Goal: Communication & Community: Answer question/provide support

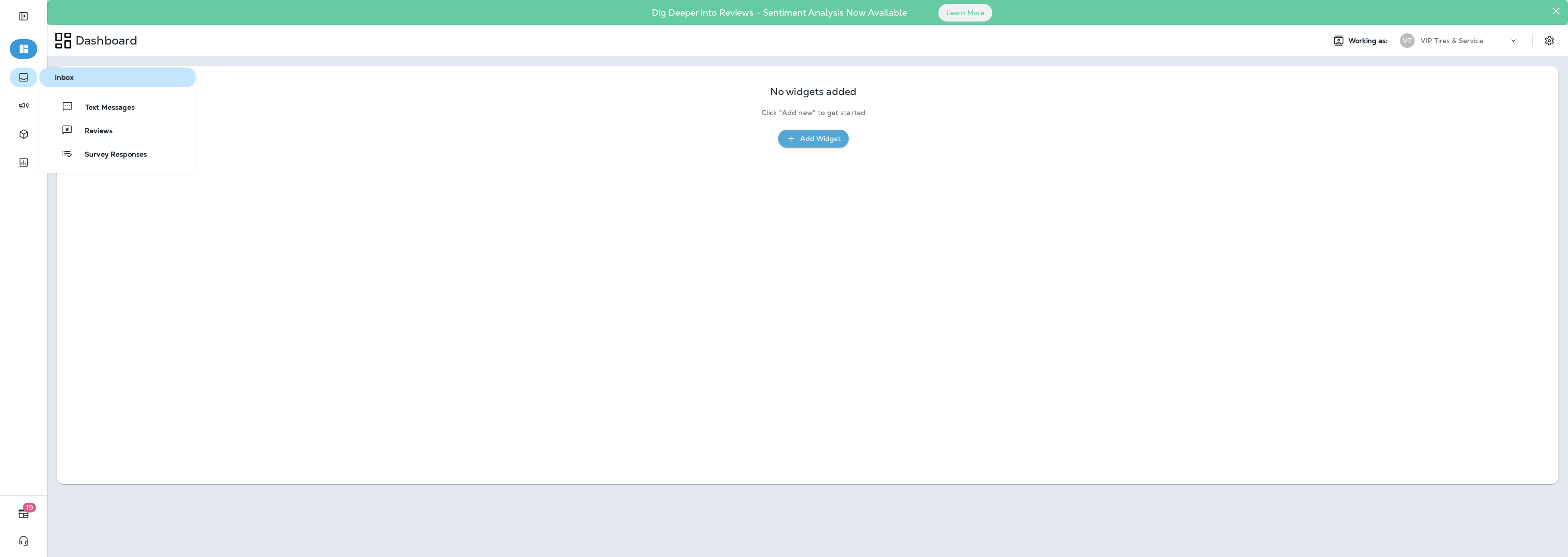
click at [25, 74] on icon "button" at bounding box center [23, 77] width 12 height 12
click at [101, 133] on span "Reviews" at bounding box center [92, 132] width 40 height 9
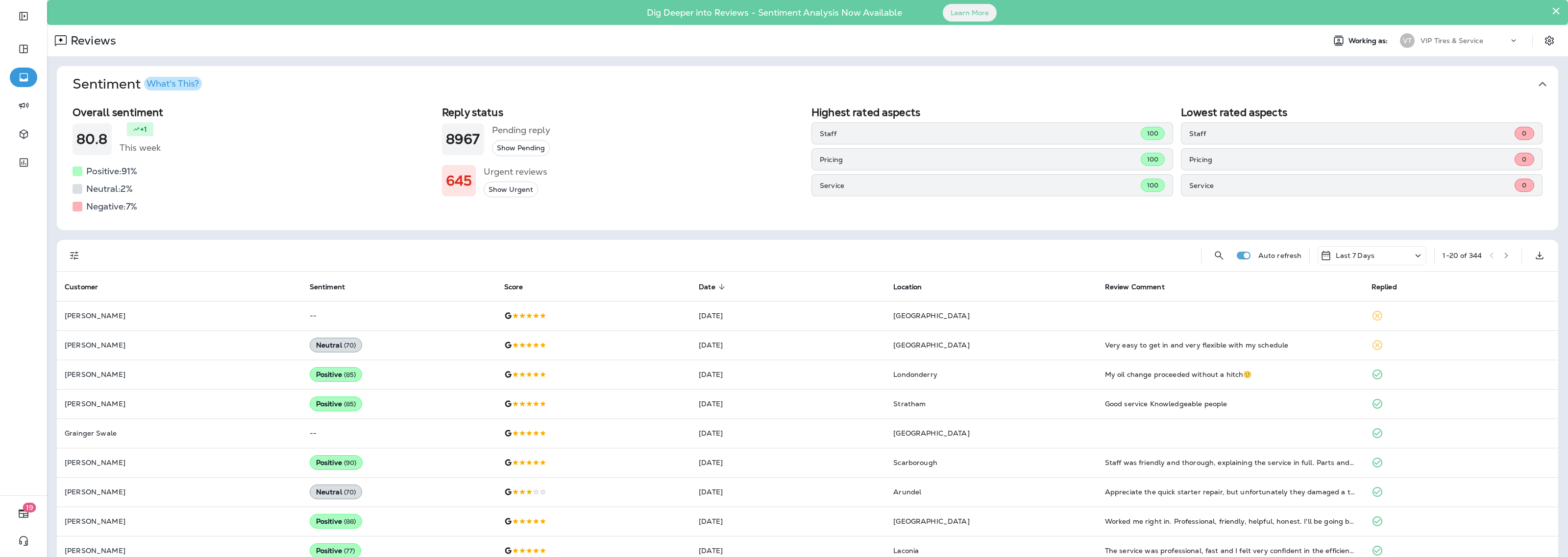
click at [73, 257] on icon "Filters" at bounding box center [75, 255] width 12 height 12
click at [181, 430] on p "Only" at bounding box center [189, 427] width 16 height 8
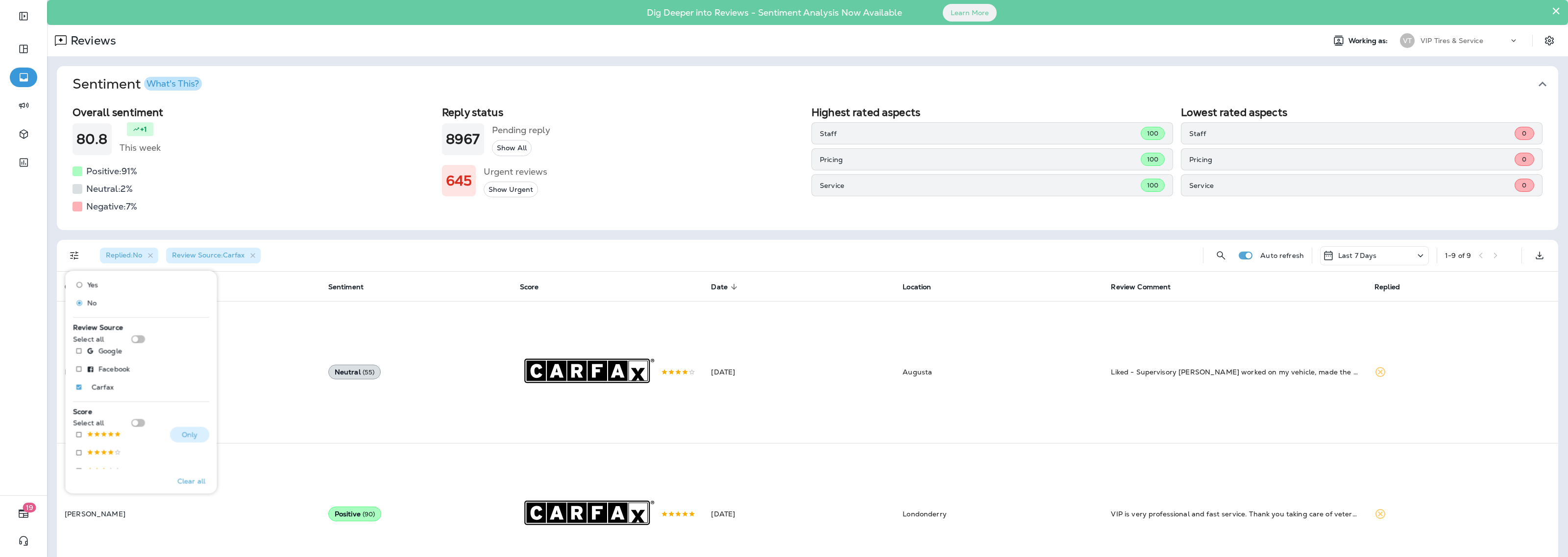
scroll to position [61, 0]
click at [173, 414] on button "Only" at bounding box center [190, 414] width 39 height 16
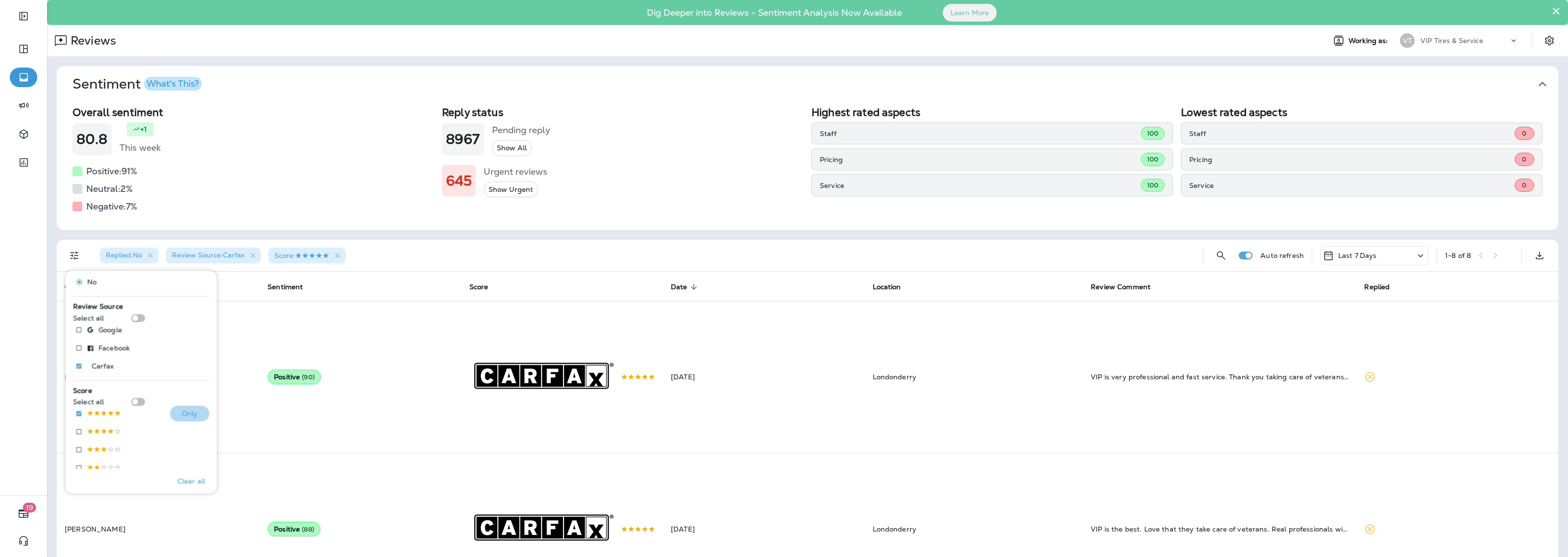
click at [173, 414] on button "Only" at bounding box center [190, 414] width 39 height 16
click at [385, 255] on div "Replied : No Review Source : Carfax Score :" at bounding box center [643, 255] width 1103 height 31
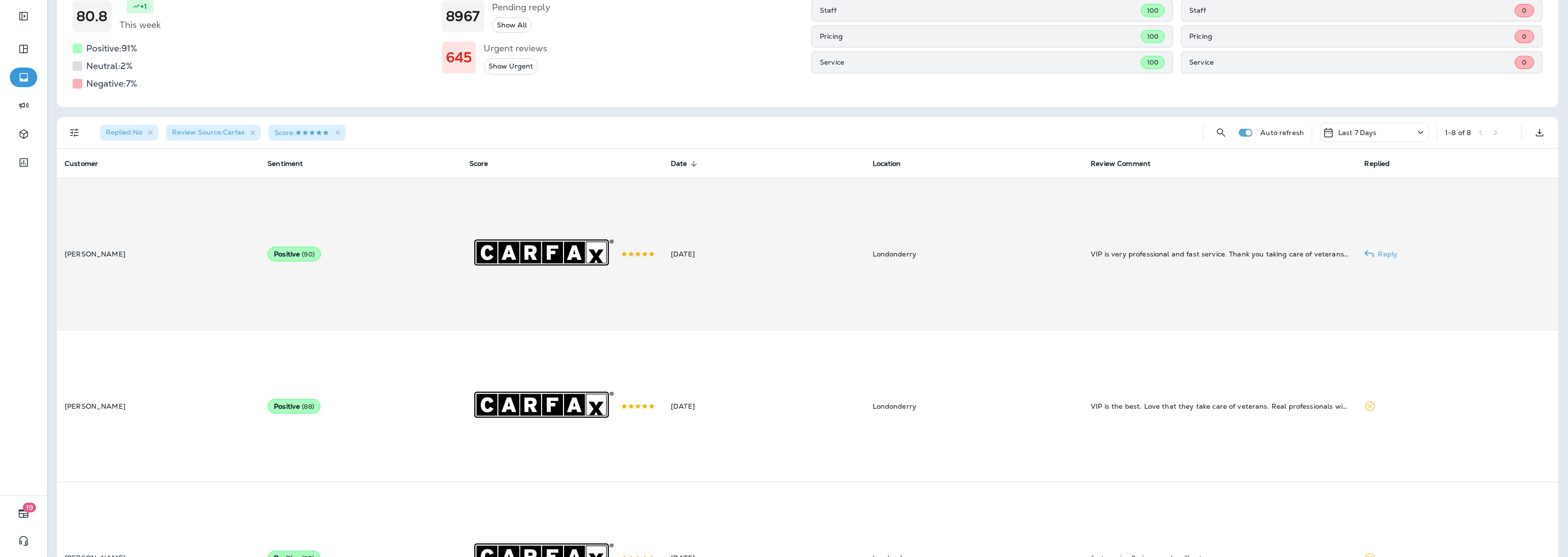
click at [798, 311] on td "[DATE]" at bounding box center [763, 254] width 201 height 152
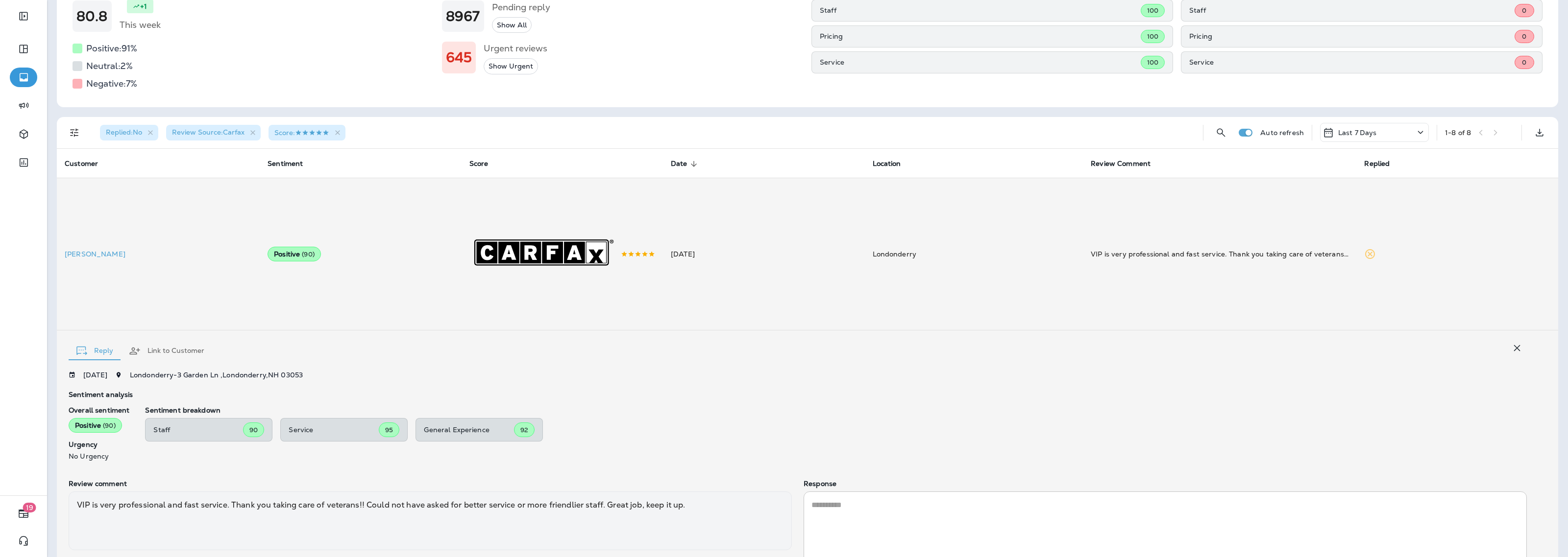
scroll to position [195, 0]
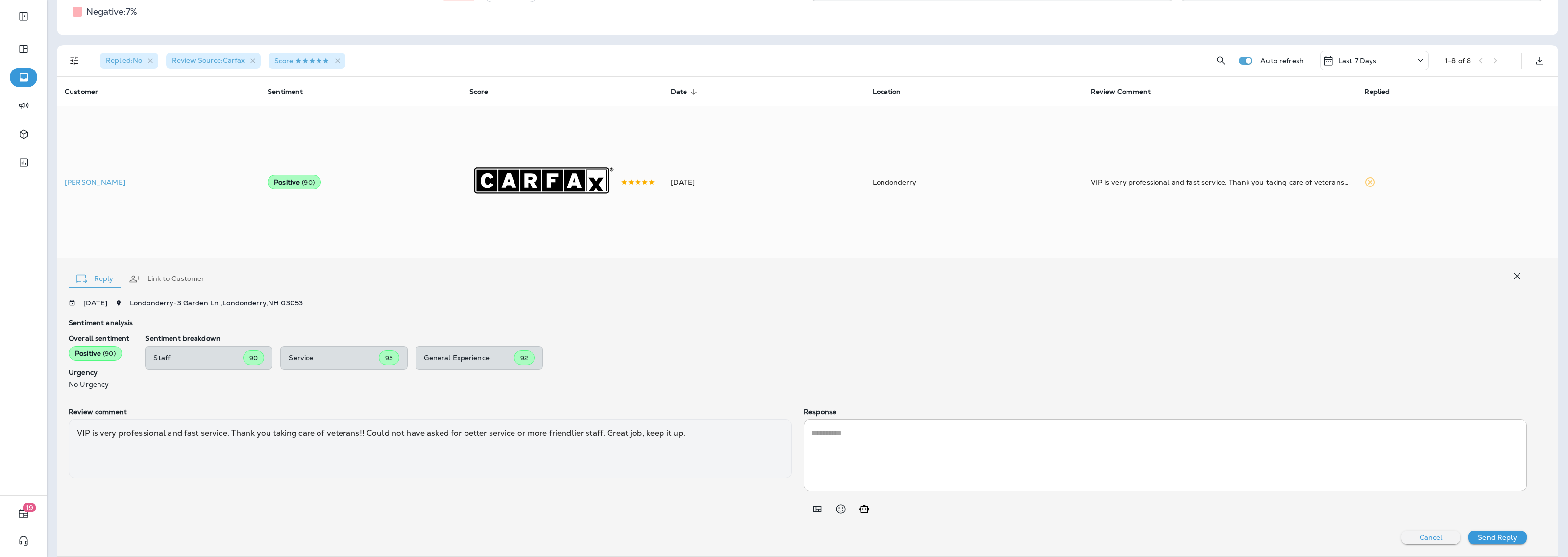
click at [795, 372] on div "Sentiment breakdown Staff 90 Service 95 General Experience 92" at bounding box center [835, 361] width 1382 height 54
click at [922, 456] on textarea at bounding box center [1165, 455] width 707 height 56
click at [811, 509] on icon "Add in a premade template" at bounding box center [817, 509] width 12 height 12
click at [868, 370] on button "POSITIVE - 5 Star" at bounding box center [876, 366] width 131 height 23
type textarea "**********"
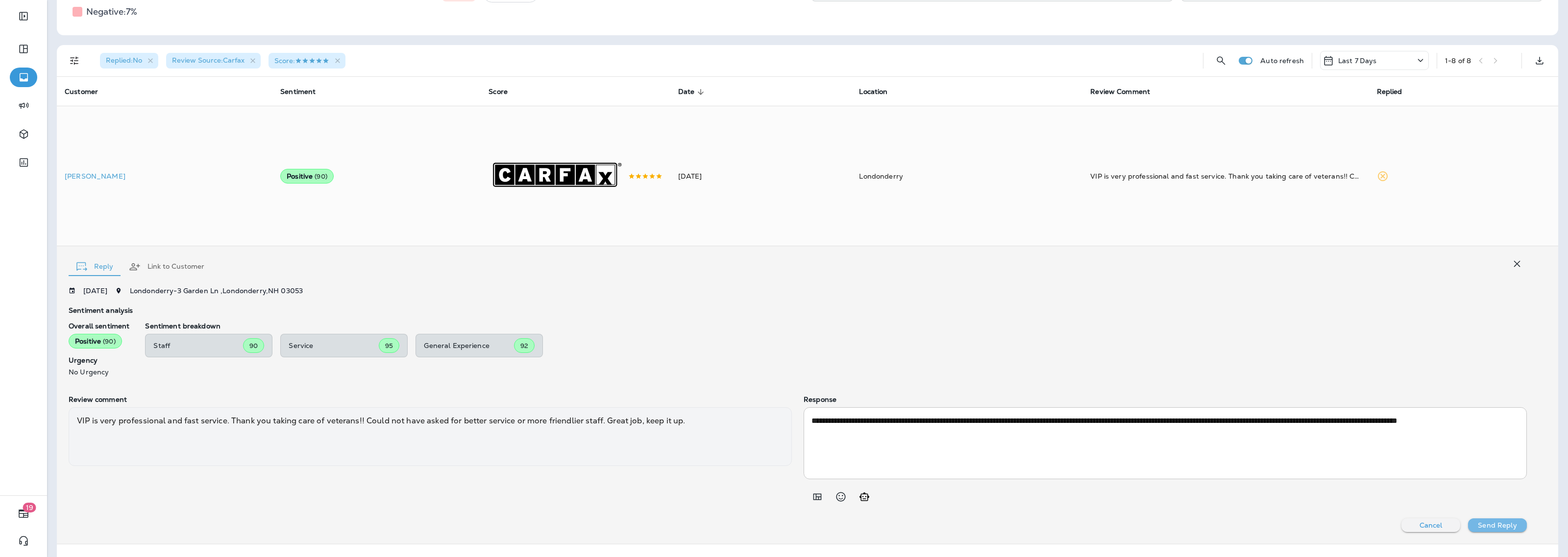
click at [1514, 532] on button "Send Reply" at bounding box center [1497, 525] width 59 height 14
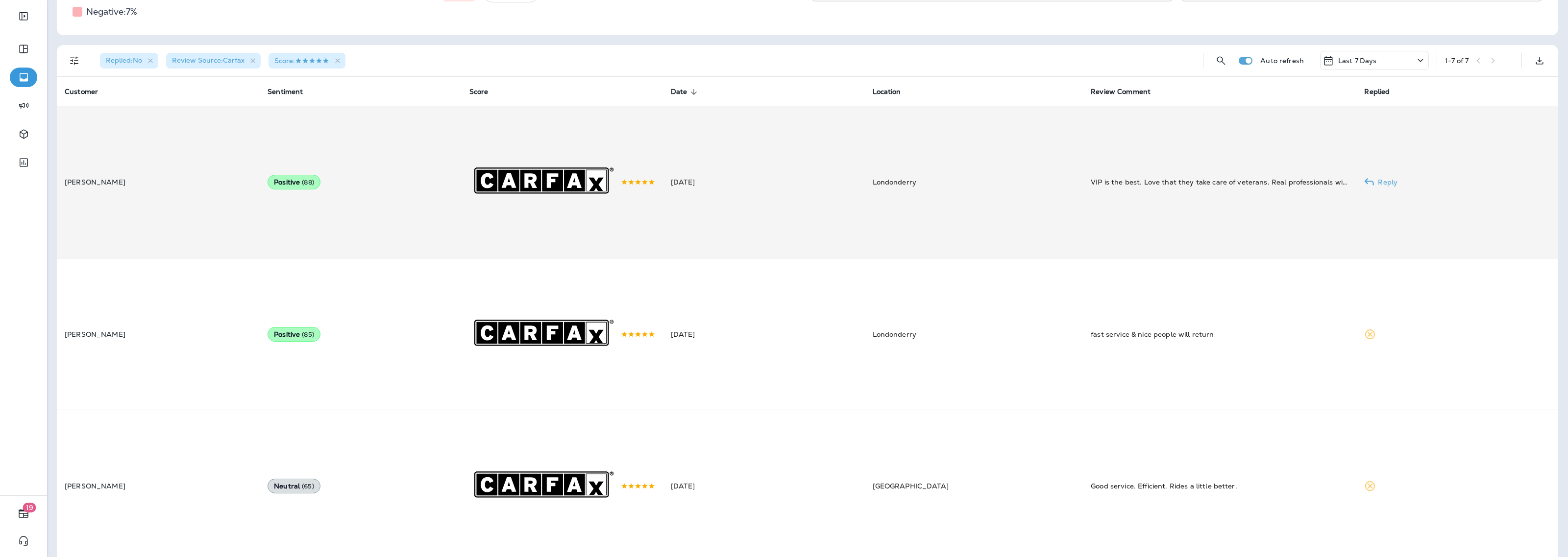
click at [1083, 182] on td "VIP is the best. Love that they take care of veterans. Real professionals with …" at bounding box center [1219, 182] width 273 height 152
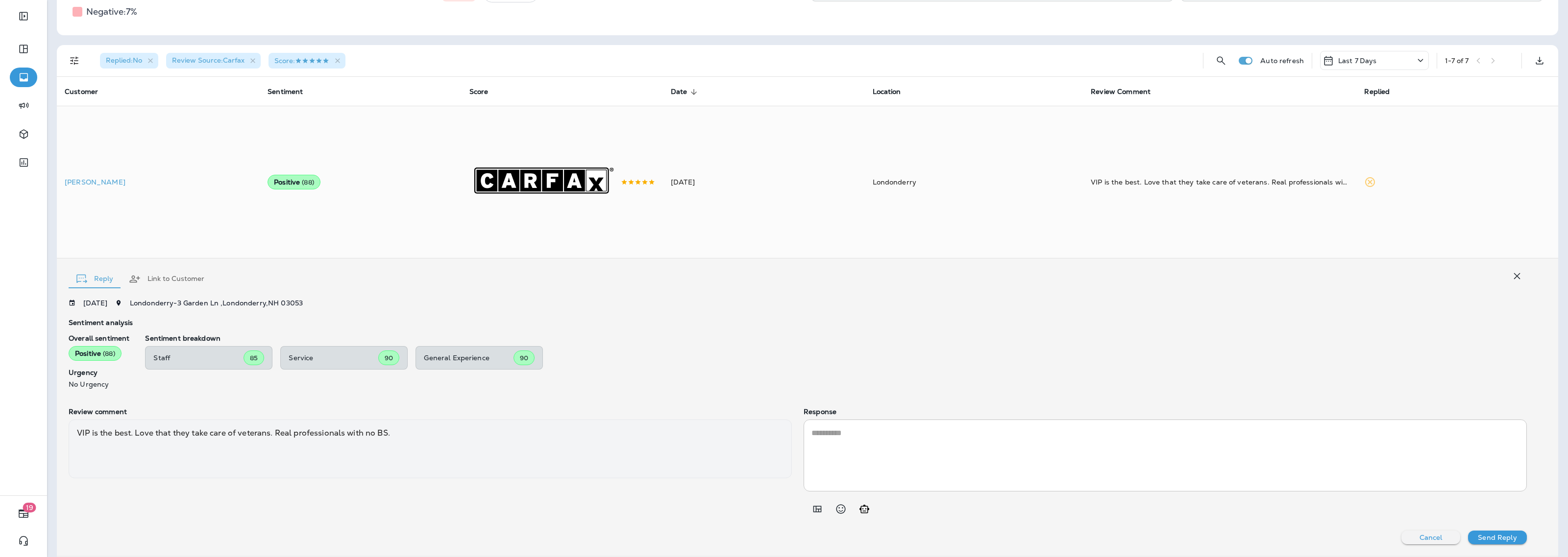
click at [816, 449] on textarea at bounding box center [1165, 455] width 707 height 56
click at [816, 515] on icon "Add in a premade template" at bounding box center [817, 509] width 12 height 12
click at [883, 361] on button "POSITIVE - 5 Stars; Service You Deserve" at bounding box center [876, 359] width 131 height 23
type textarea "**********"
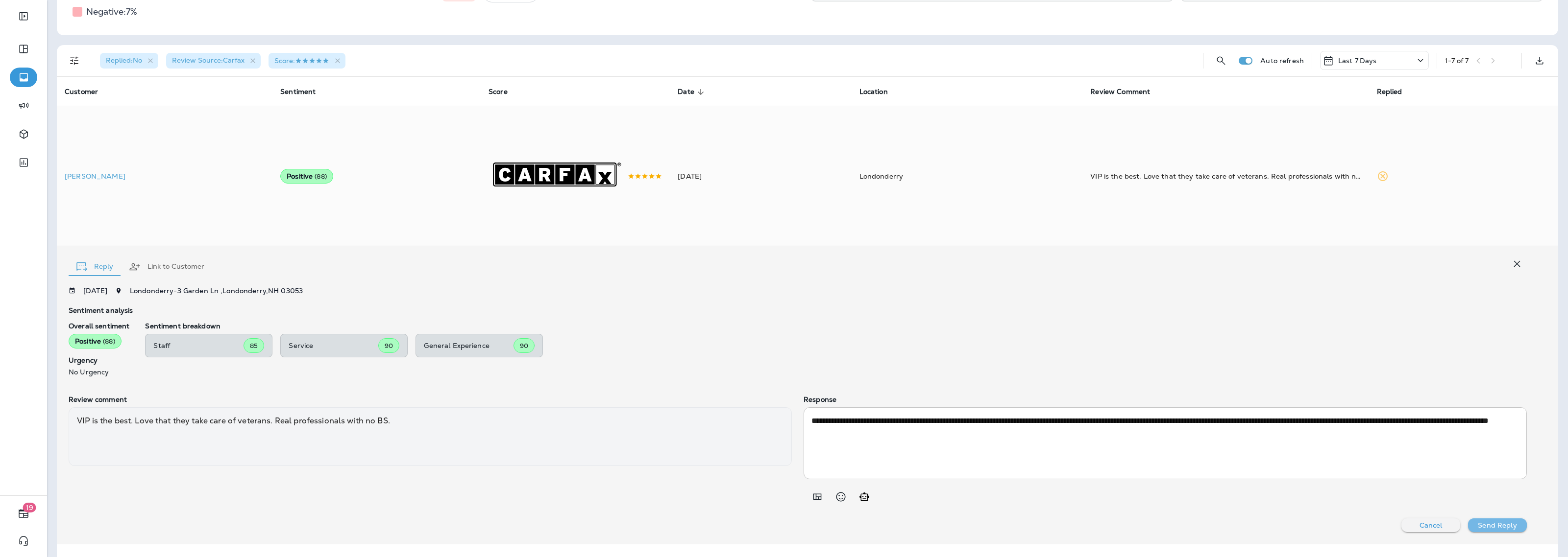
click at [1501, 529] on p "Send Reply" at bounding box center [1497, 525] width 39 height 8
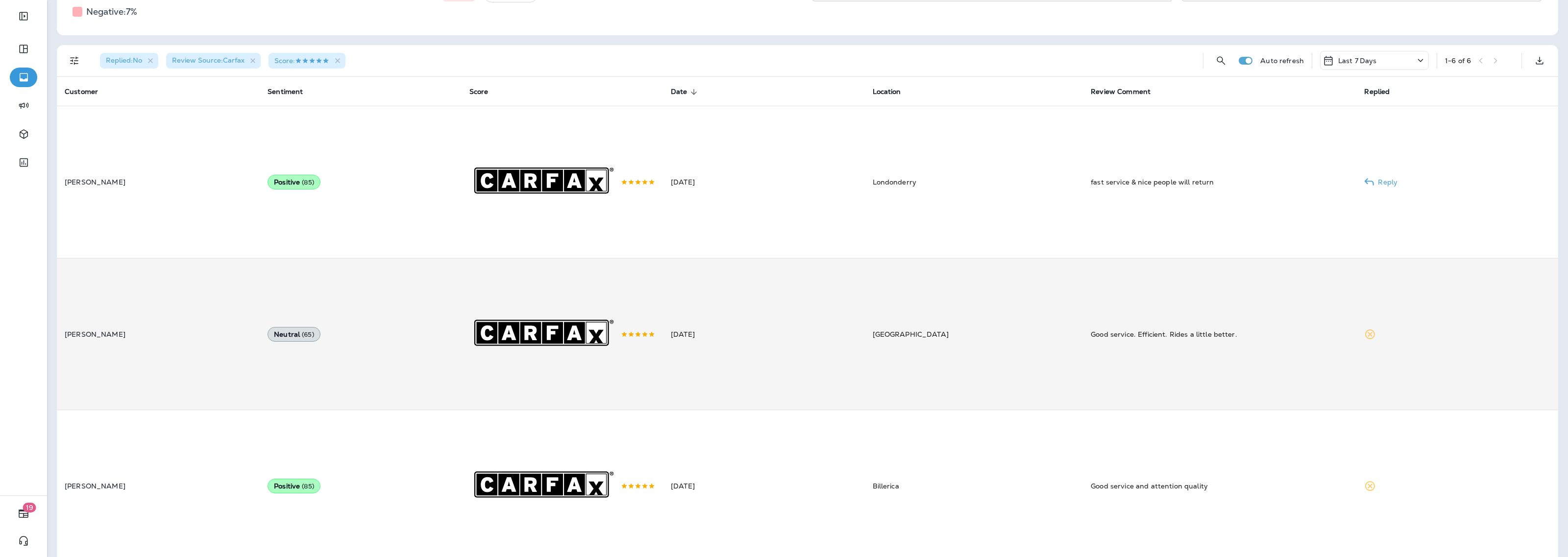
click at [1083, 354] on td "Good service. Efficient. Rides a little better." at bounding box center [1219, 334] width 273 height 152
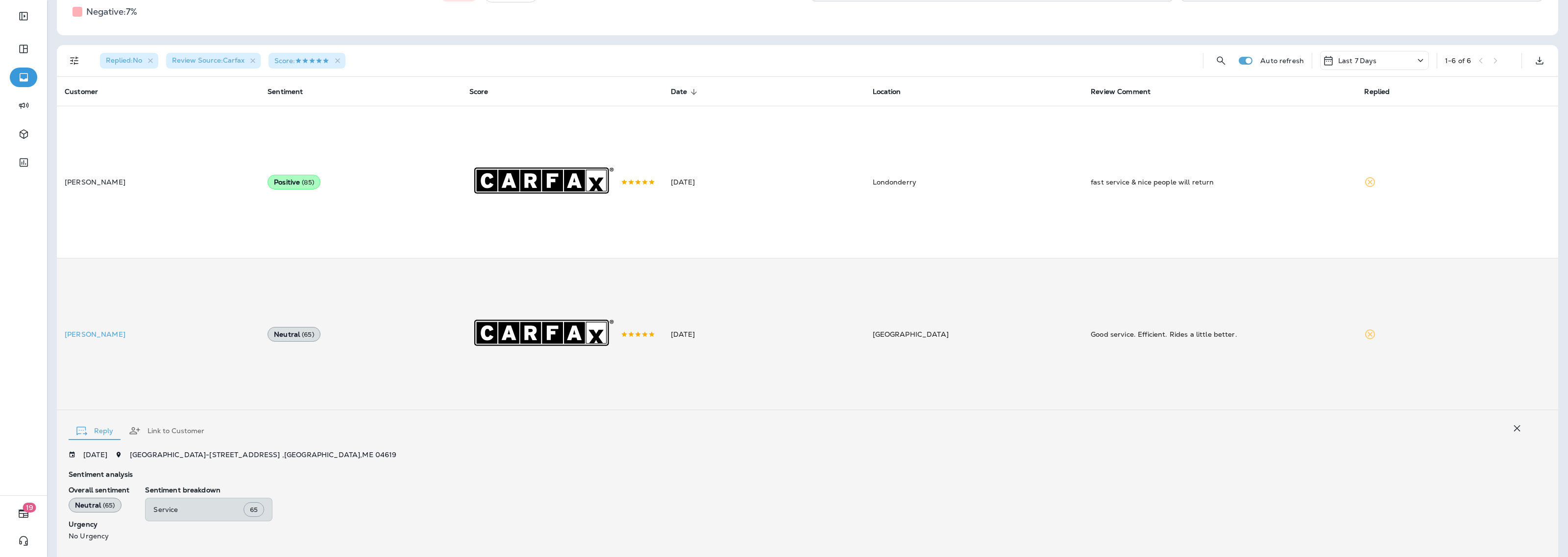
scroll to position [348, 0]
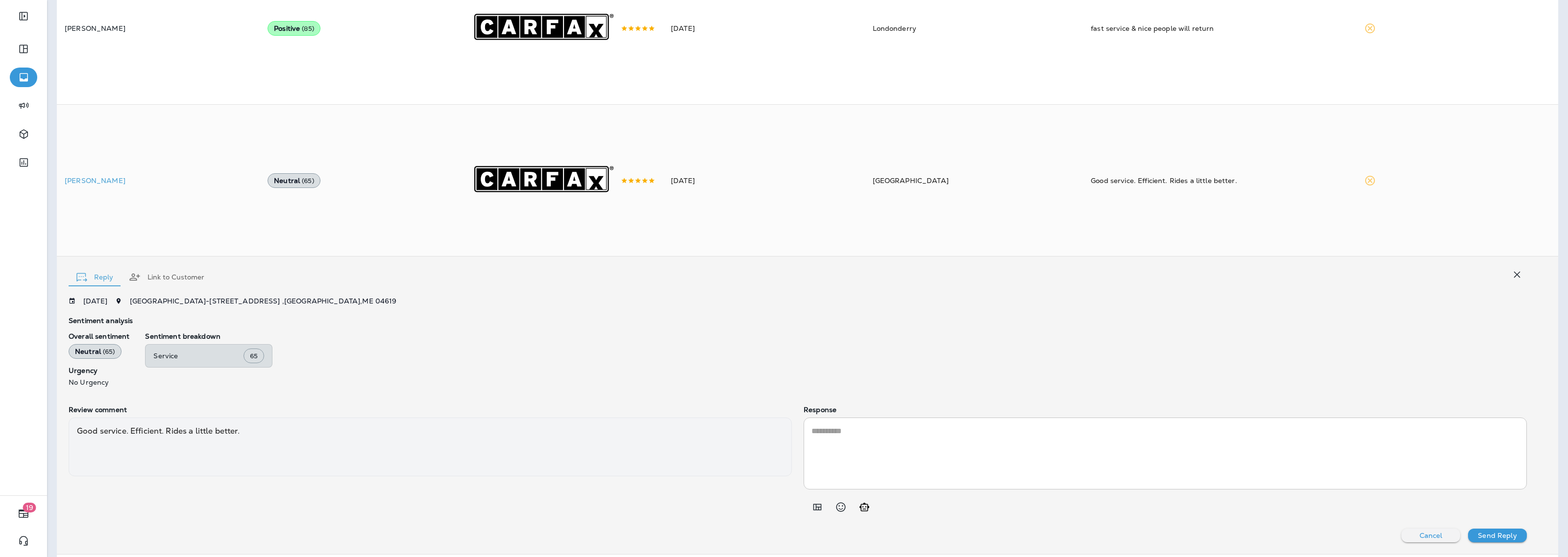
click at [807, 513] on button "Add in a premade template" at bounding box center [817, 507] width 19 height 19
click at [895, 393] on button "POSITIVE - Feedback 2" at bounding box center [876, 392] width 131 height 23
type textarea "**********"
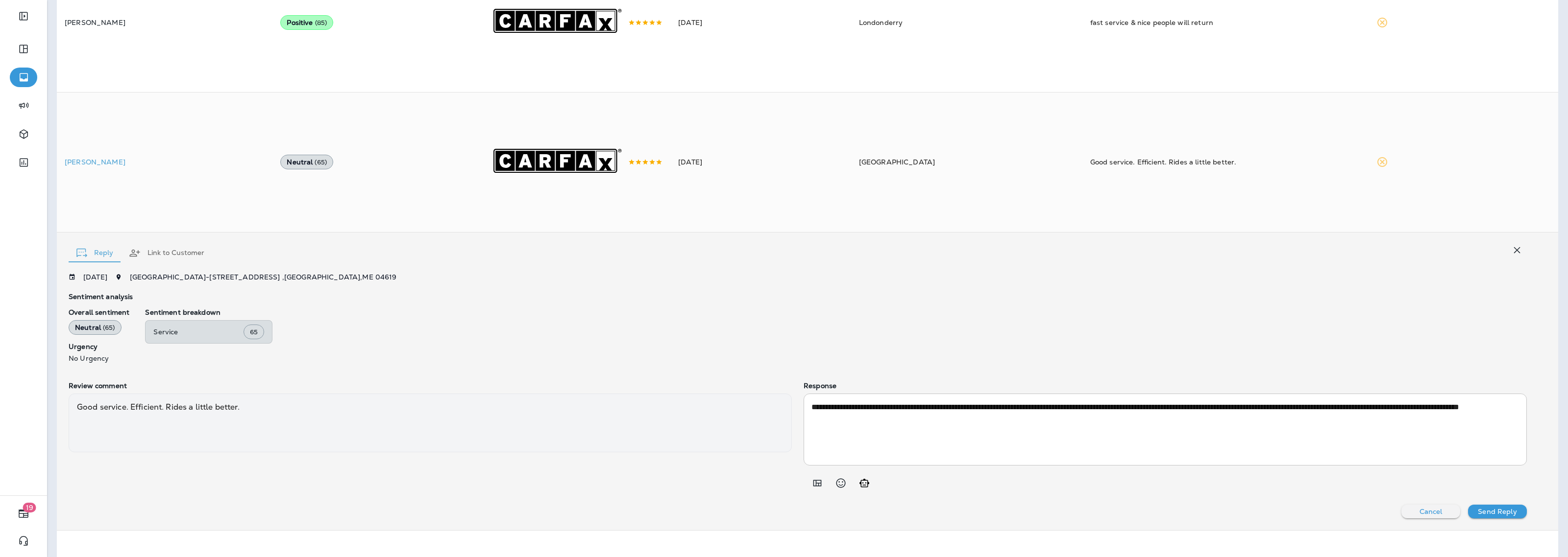
click at [1480, 516] on p "Send Reply" at bounding box center [1497, 512] width 39 height 8
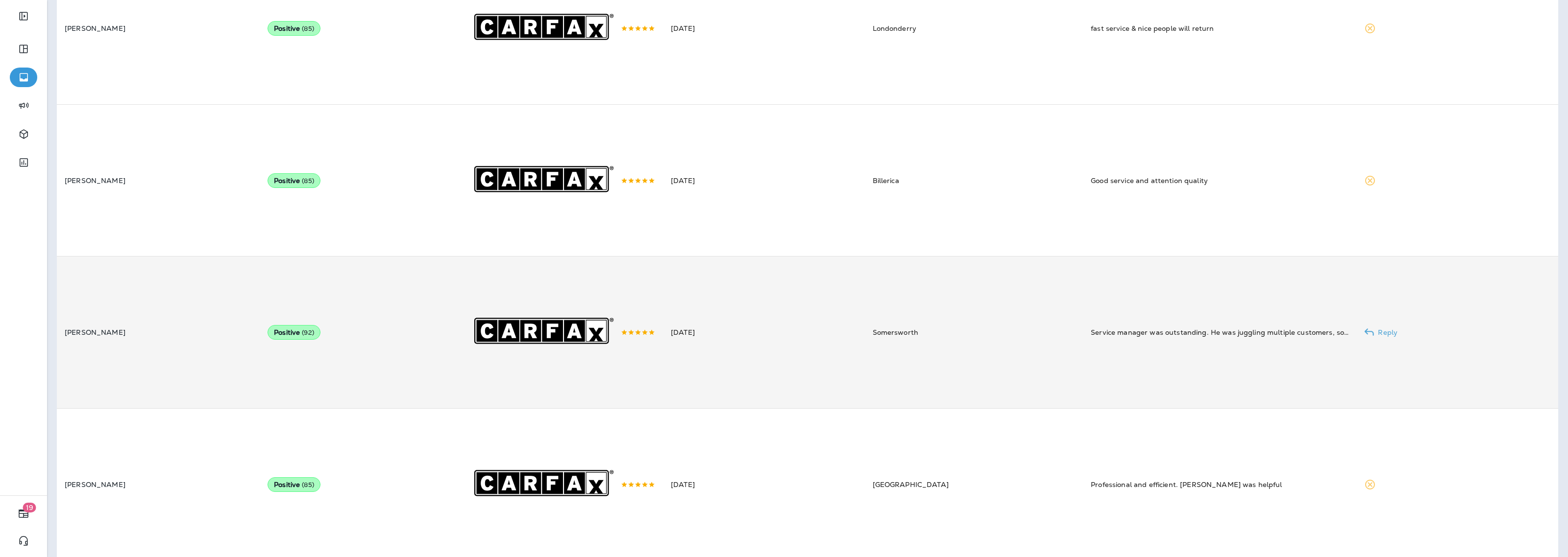
click at [1133, 368] on td "Service manager was outstanding. He was juggling multiple customers, some of wh…" at bounding box center [1219, 333] width 273 height 152
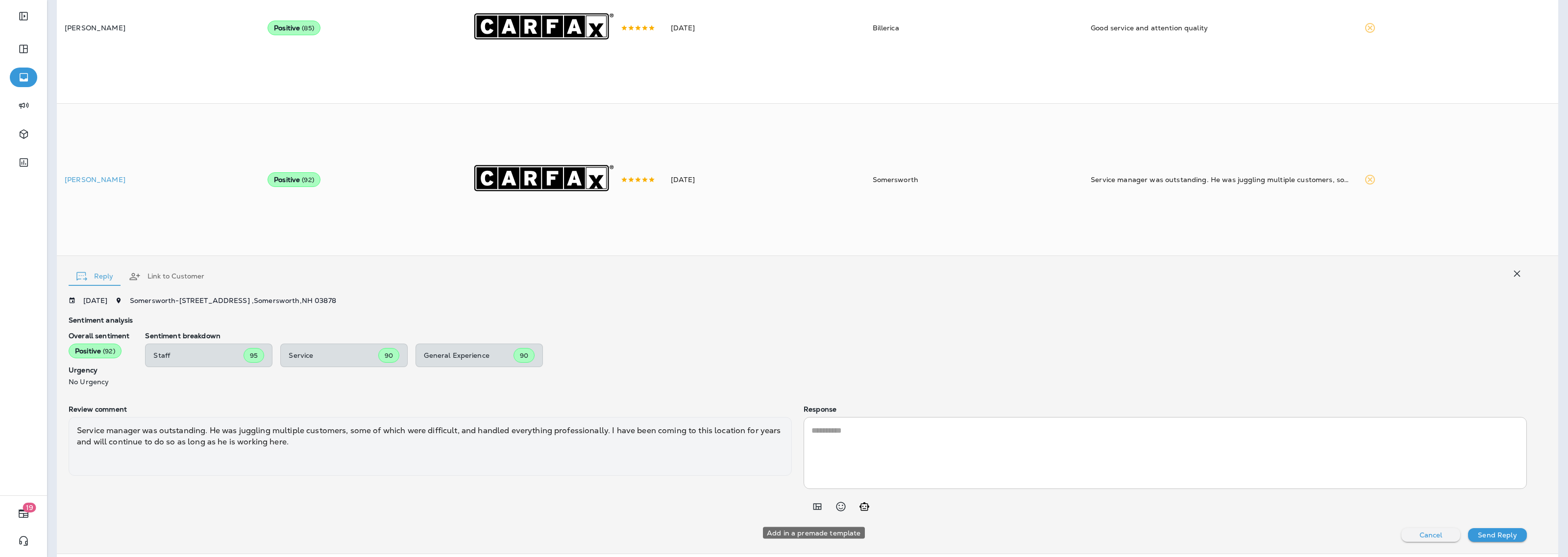
click at [811, 512] on icon "Add in a premade template" at bounding box center [817, 506] width 12 height 12
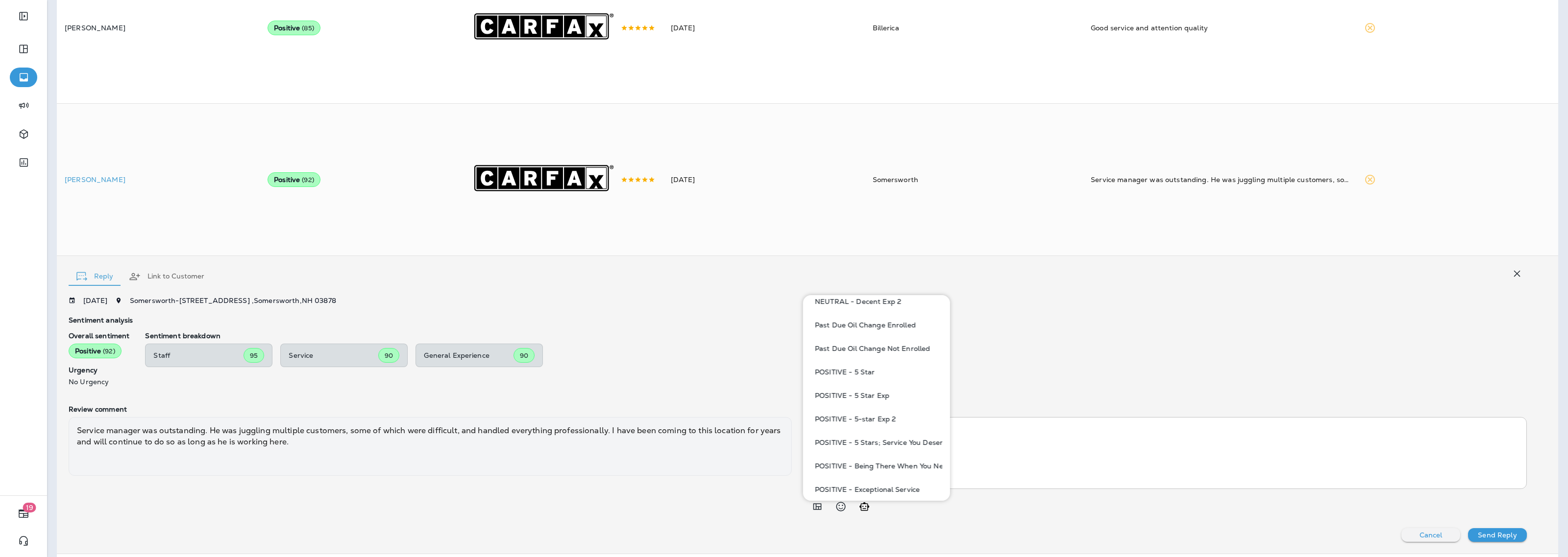
scroll to position [734, 0]
click at [895, 412] on button "POSITIVE - Glowing Review" at bounding box center [876, 416] width 131 height 23
type textarea "**********"
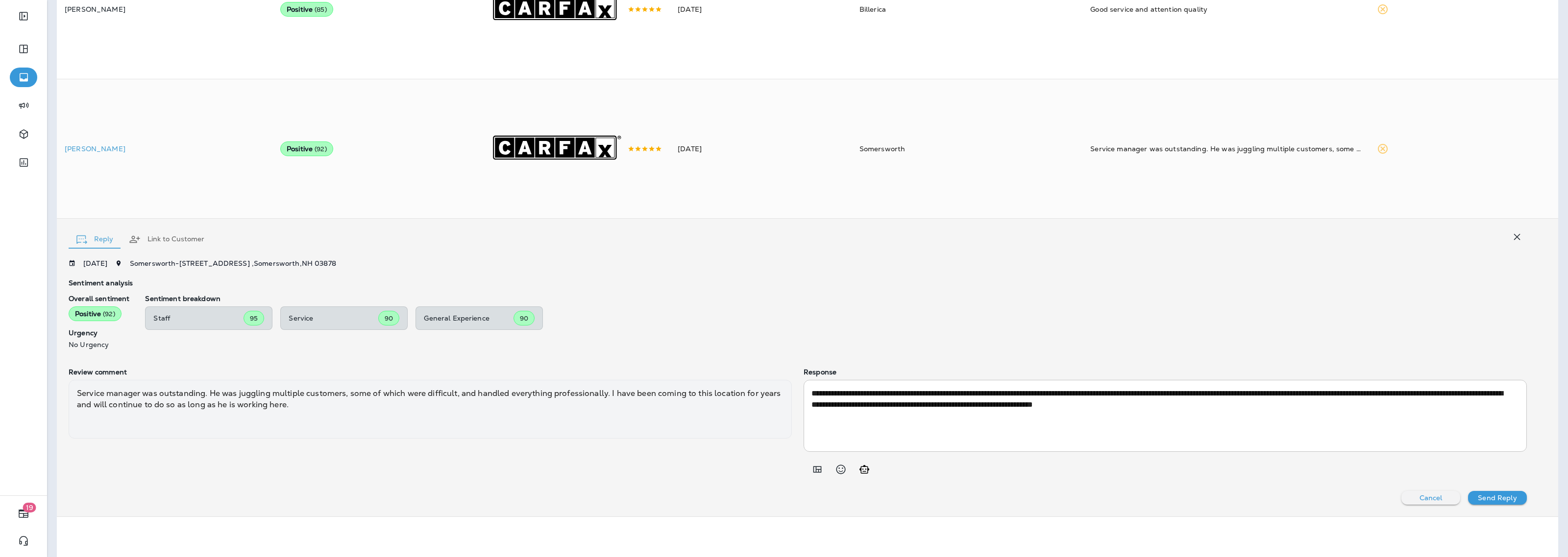
click at [1478, 502] on p "Send Reply" at bounding box center [1497, 498] width 39 height 8
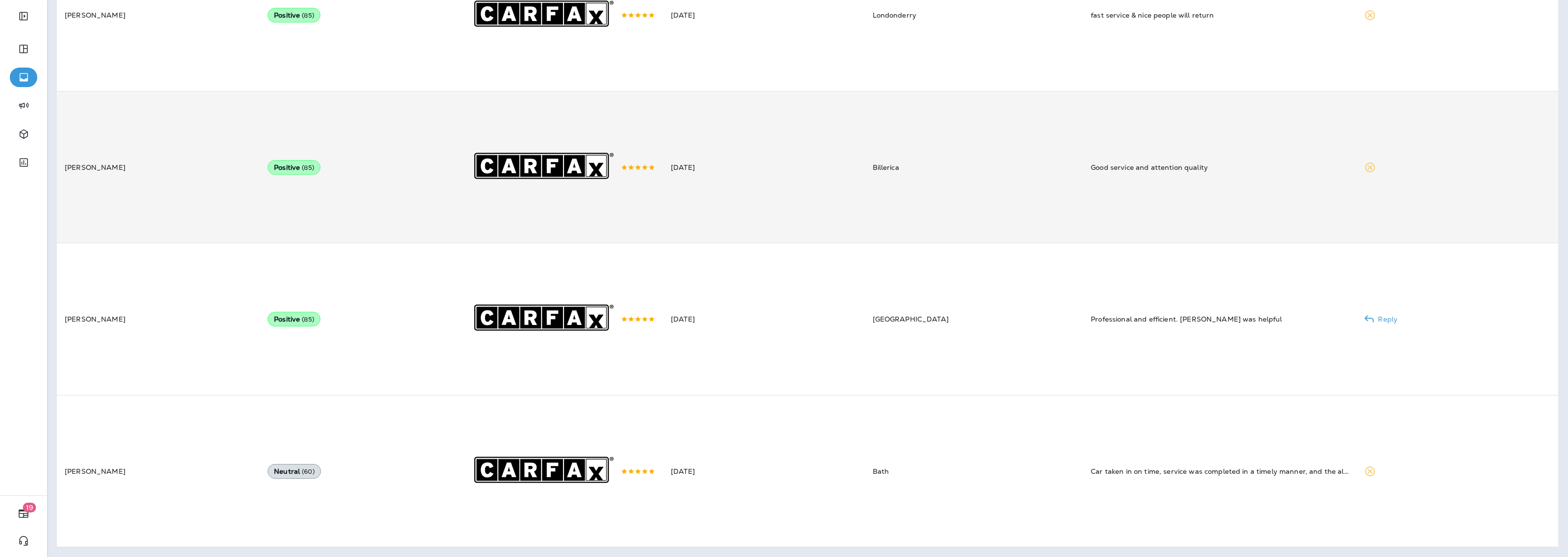
scroll to position [366, 0]
click at [1110, 169] on div "Good service and attention quality" at bounding box center [1219, 167] width 258 height 10
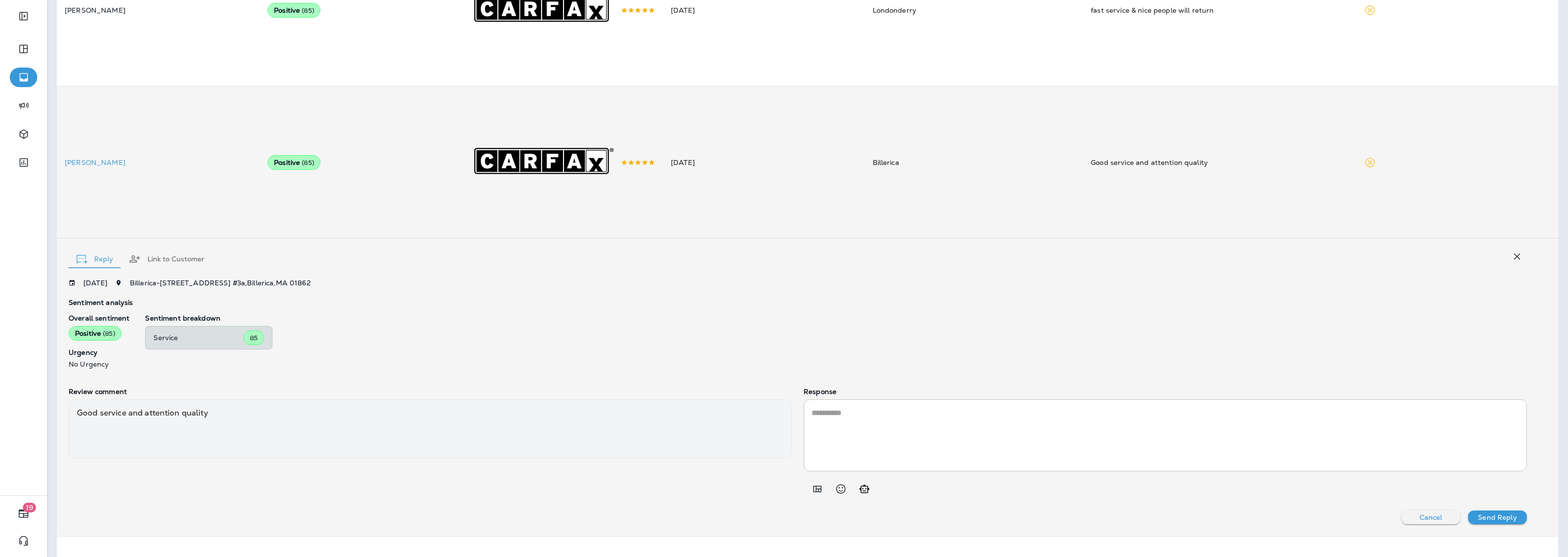
click at [811, 486] on icon "Add in a premade template" at bounding box center [817, 489] width 12 height 12
click at [880, 370] on button "POSITIVE - Feedback 2" at bounding box center [876, 370] width 131 height 23
type textarea "**********"
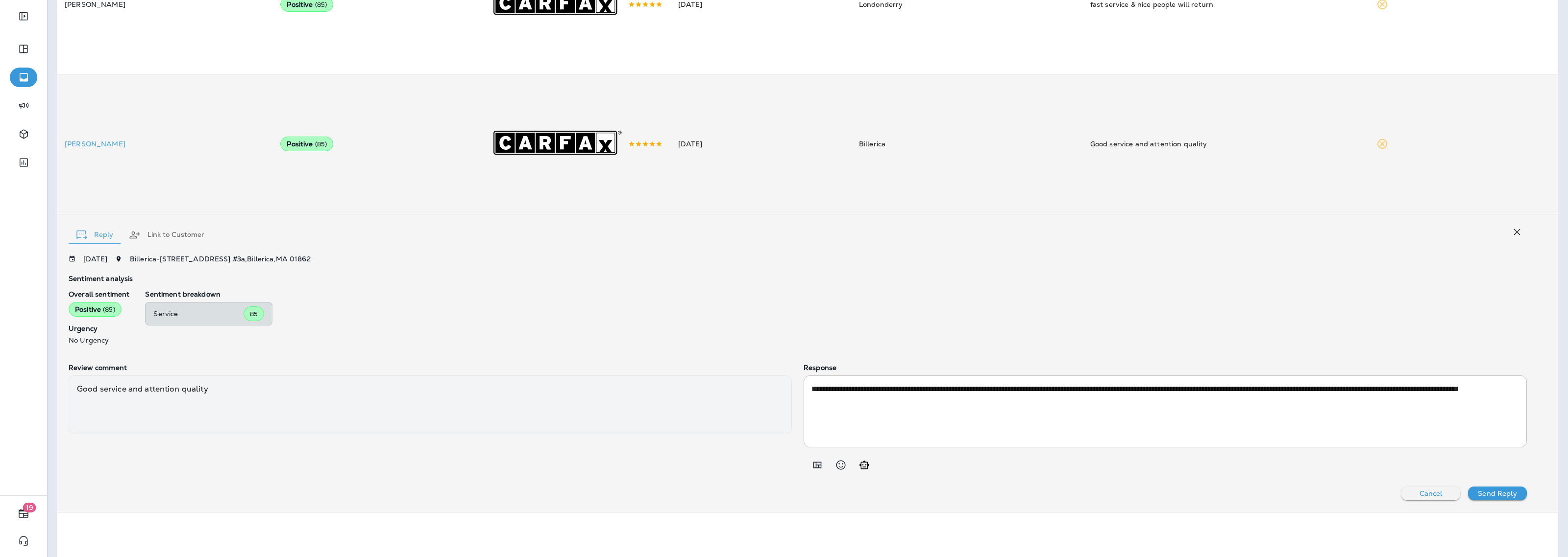
click at [1480, 497] on p "Send Reply" at bounding box center [1497, 493] width 39 height 8
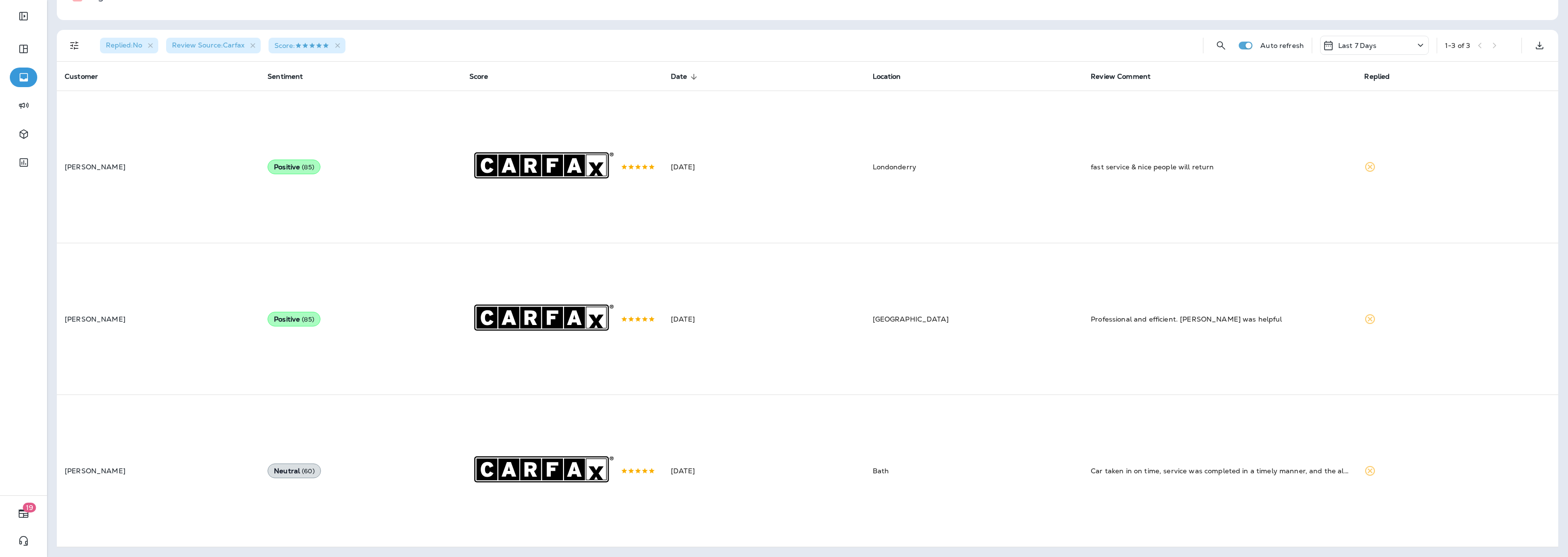
scroll to position [213, 0]
click at [1277, 82] on th "Review Comment" at bounding box center [1219, 76] width 273 height 29
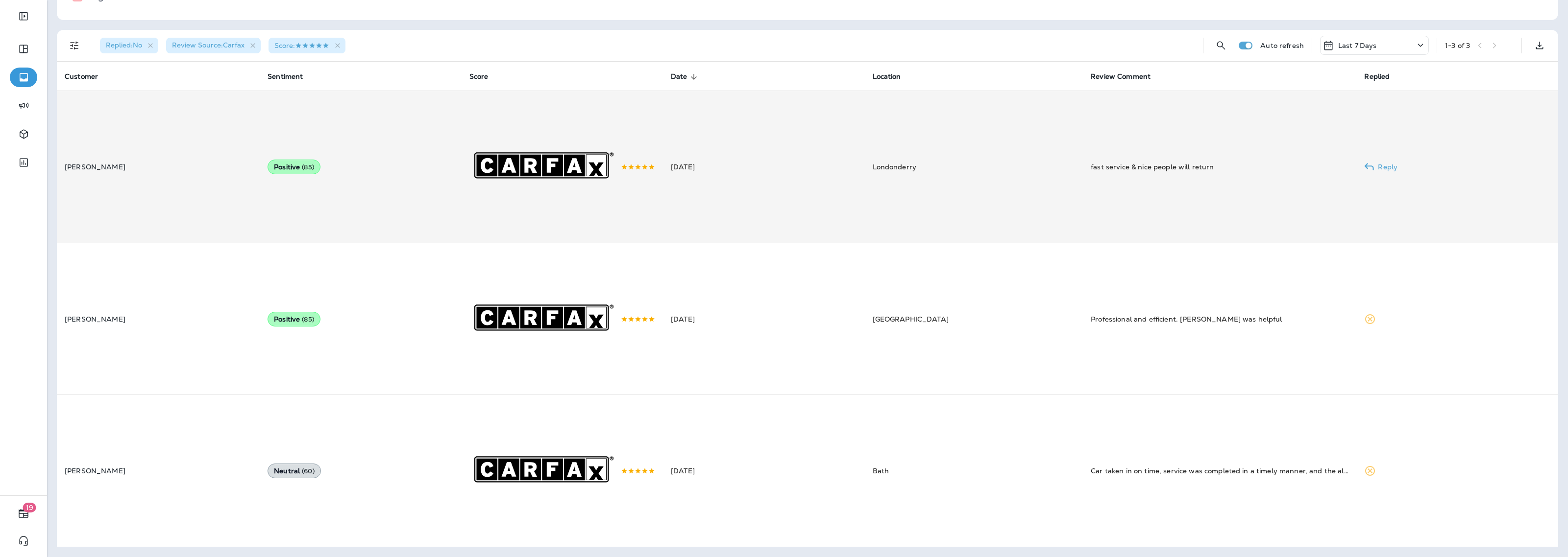
click at [1211, 177] on td "fast service & nice people will return" at bounding box center [1219, 167] width 273 height 152
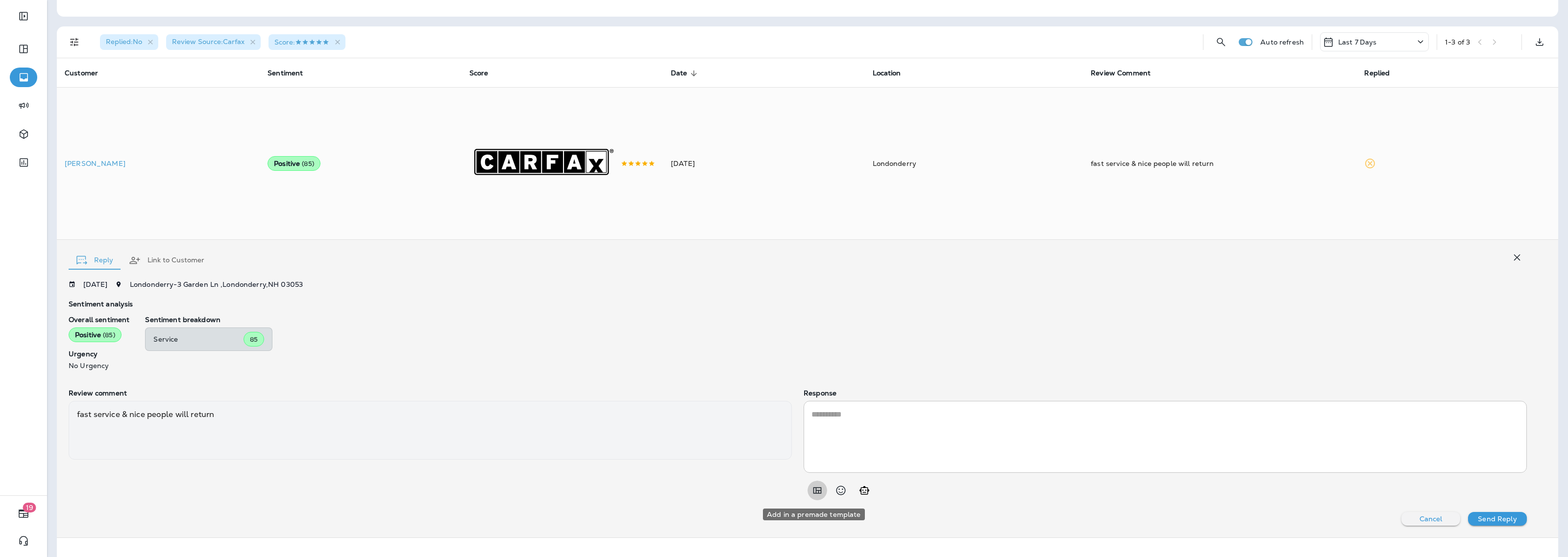
click at [816, 494] on icon "Add in a premade template" at bounding box center [817, 490] width 12 height 12
click at [894, 375] on button "POSITIVE - Glowing Review" at bounding box center [876, 372] width 131 height 23
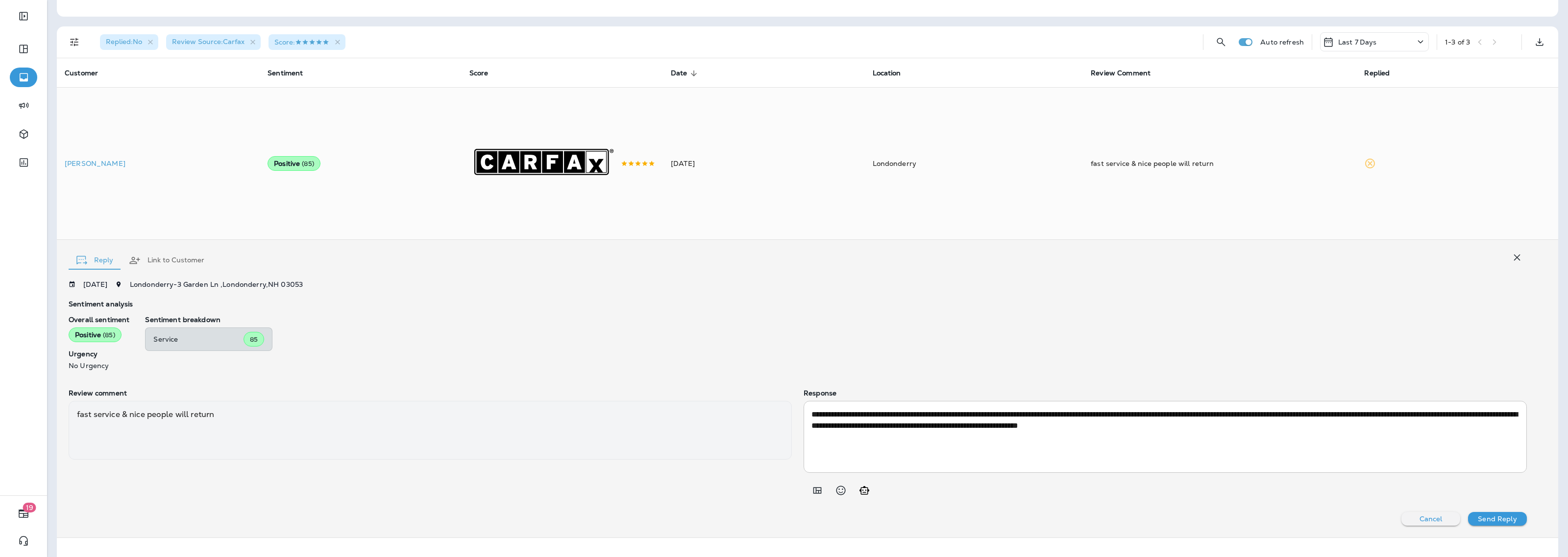
type textarea "**********"
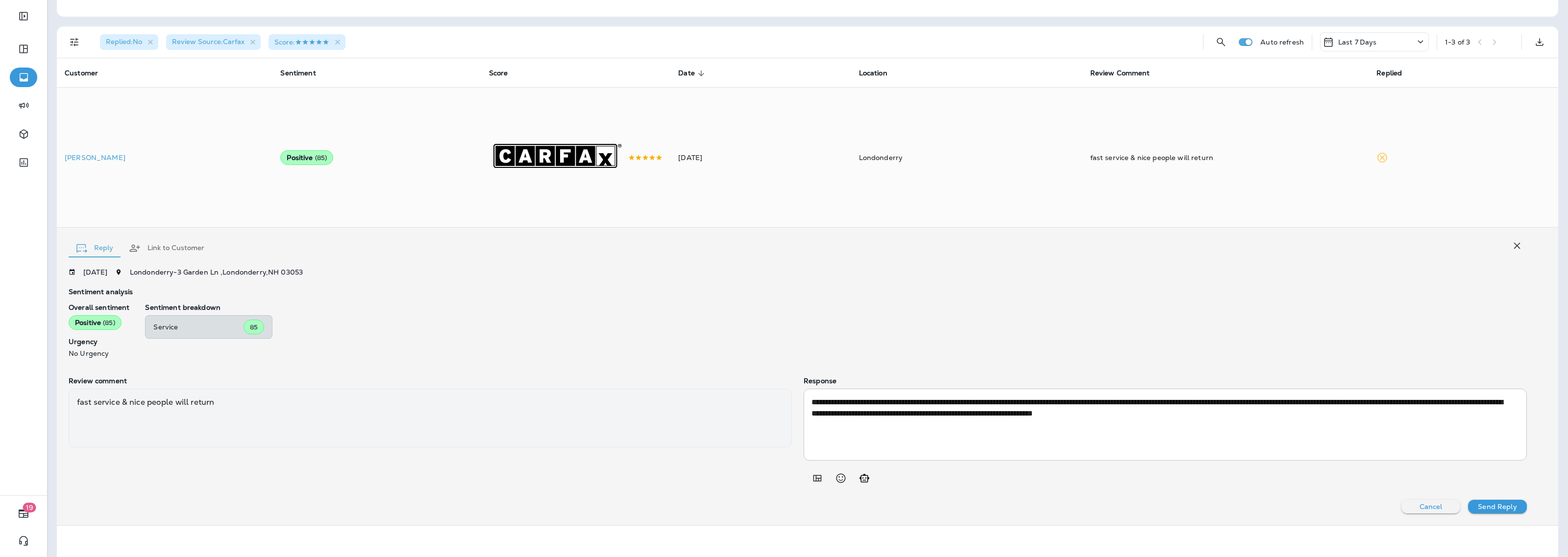
click at [1099, 436] on textarea "**********" at bounding box center [1162, 424] width 703 height 56
click at [1098, 434] on textarea "**********" at bounding box center [1162, 424] width 703 height 56
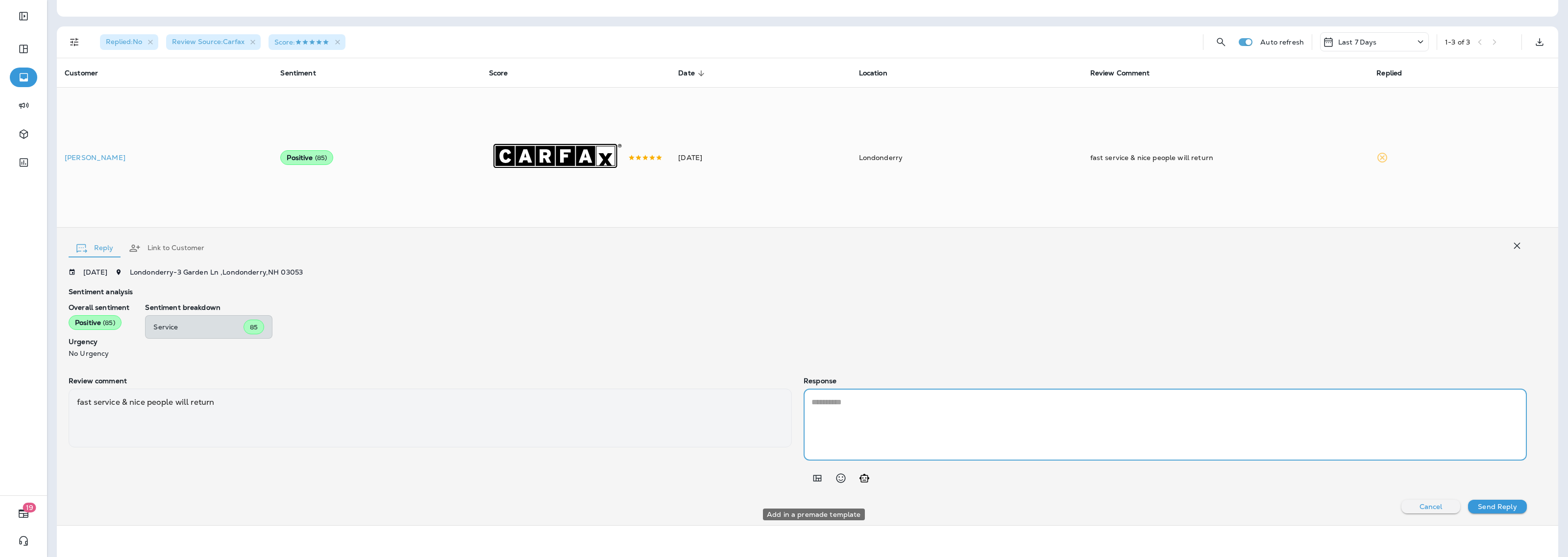
click at [811, 484] on icon "Add in a premade template" at bounding box center [817, 478] width 12 height 12
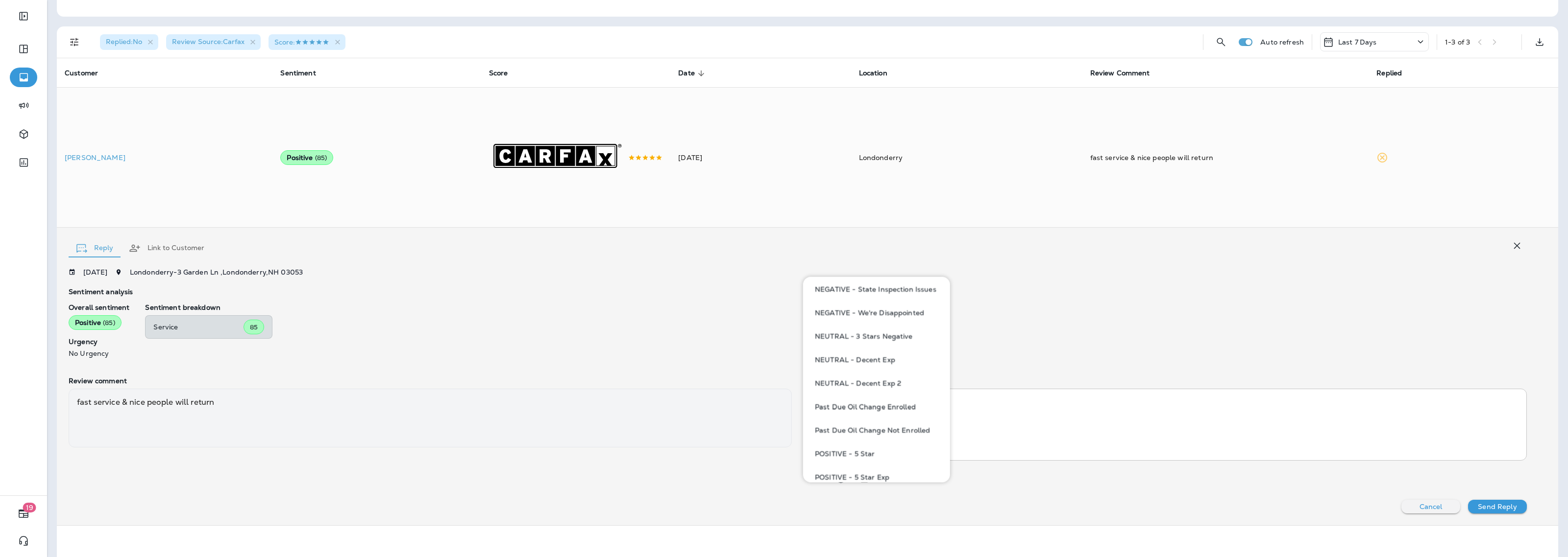
scroll to position [796, 0]
click at [879, 311] on button "POSITIVE - Feedback 2" at bounding box center [876, 313] width 131 height 23
type textarea "**********"
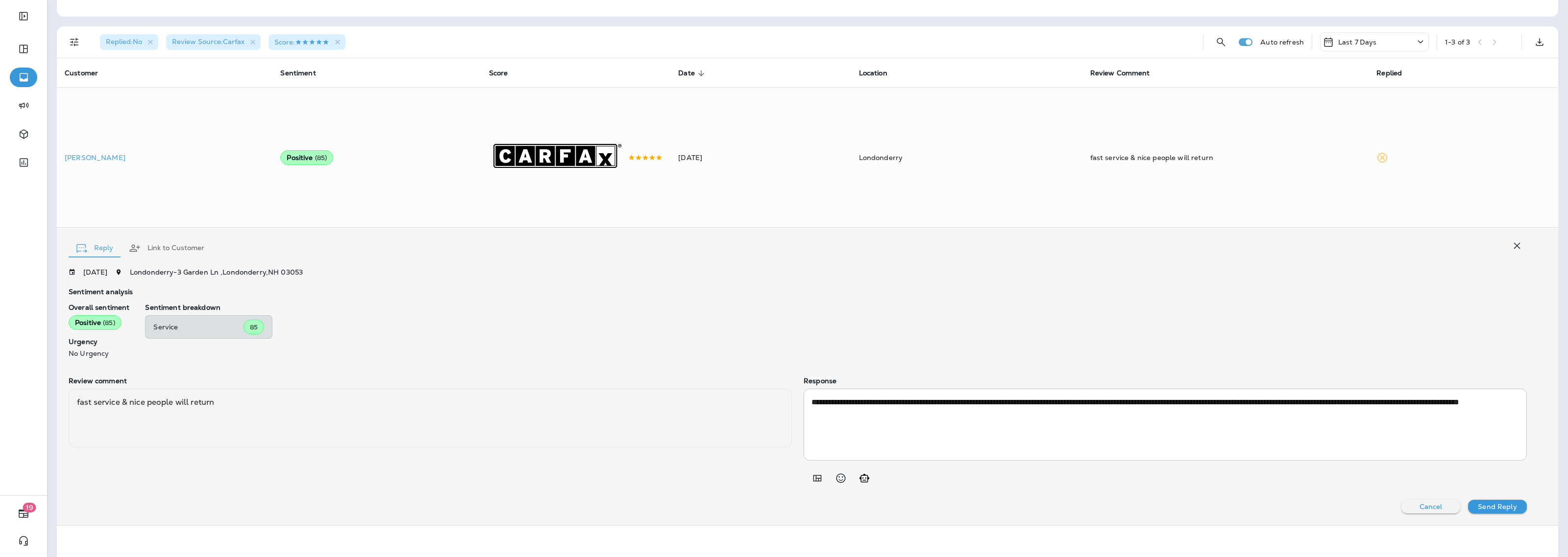
click at [1477, 514] on button "Send Reply" at bounding box center [1497, 506] width 59 height 14
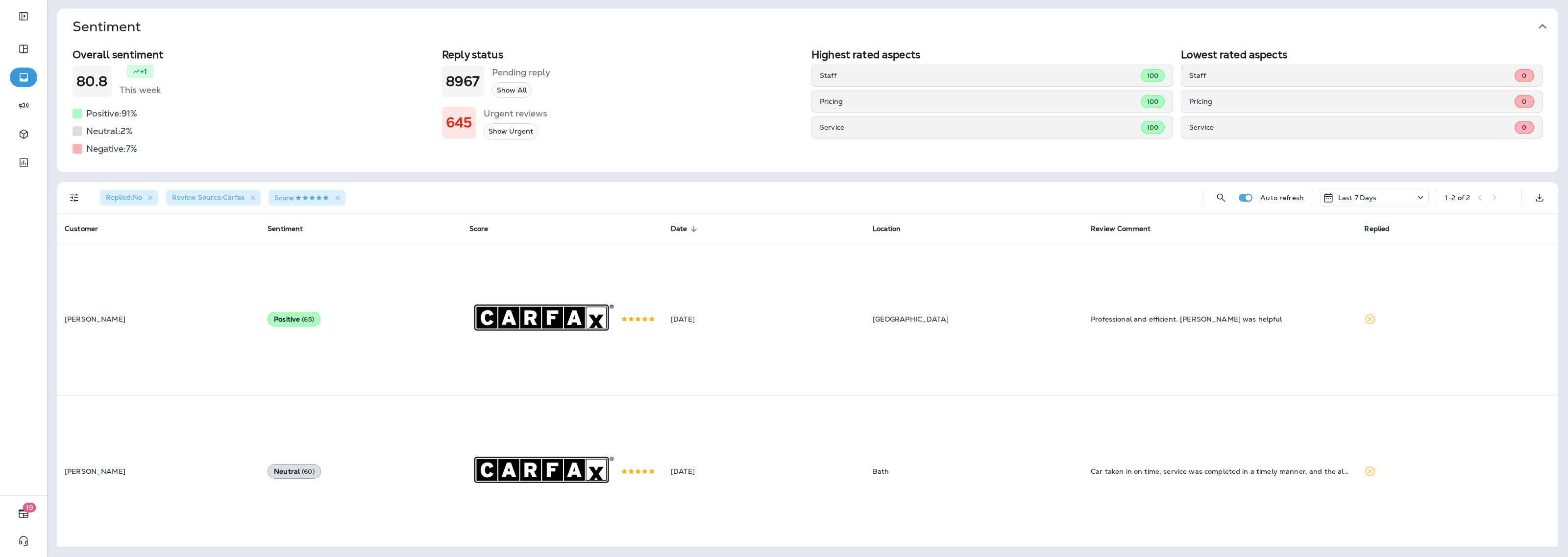
scroll to position [60, 0]
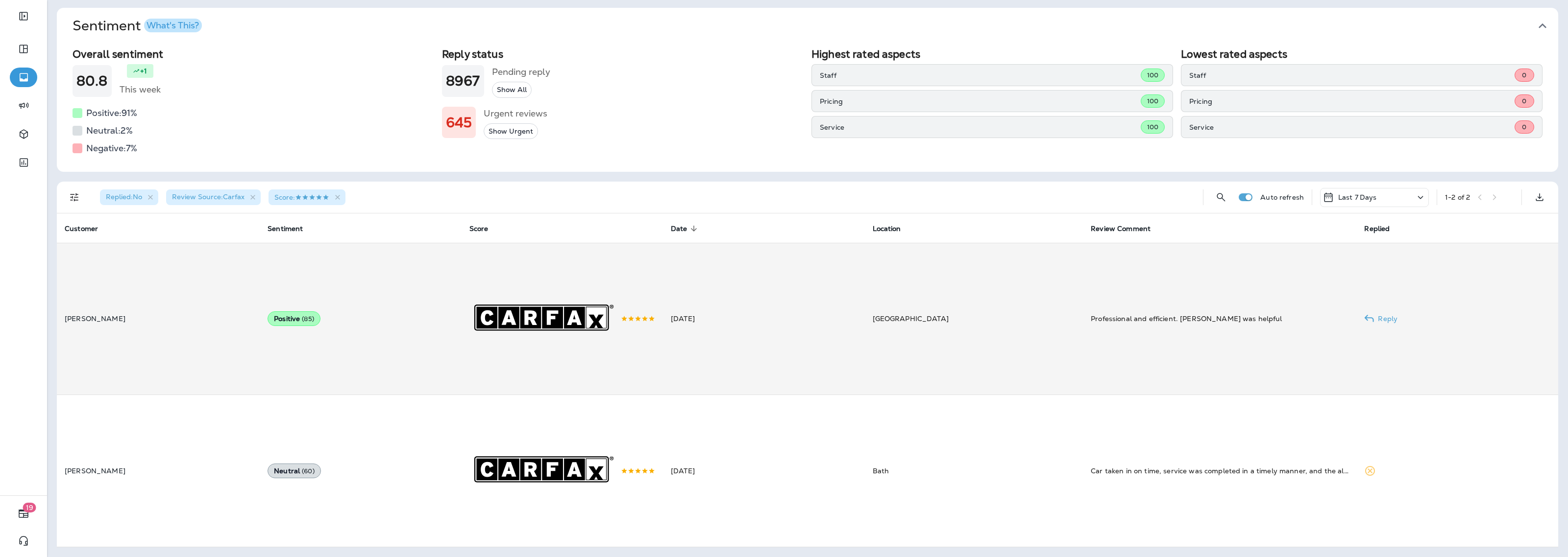
click at [1110, 314] on div "Professional and efficient. [PERSON_NAME] was helpful" at bounding box center [1219, 318] width 258 height 10
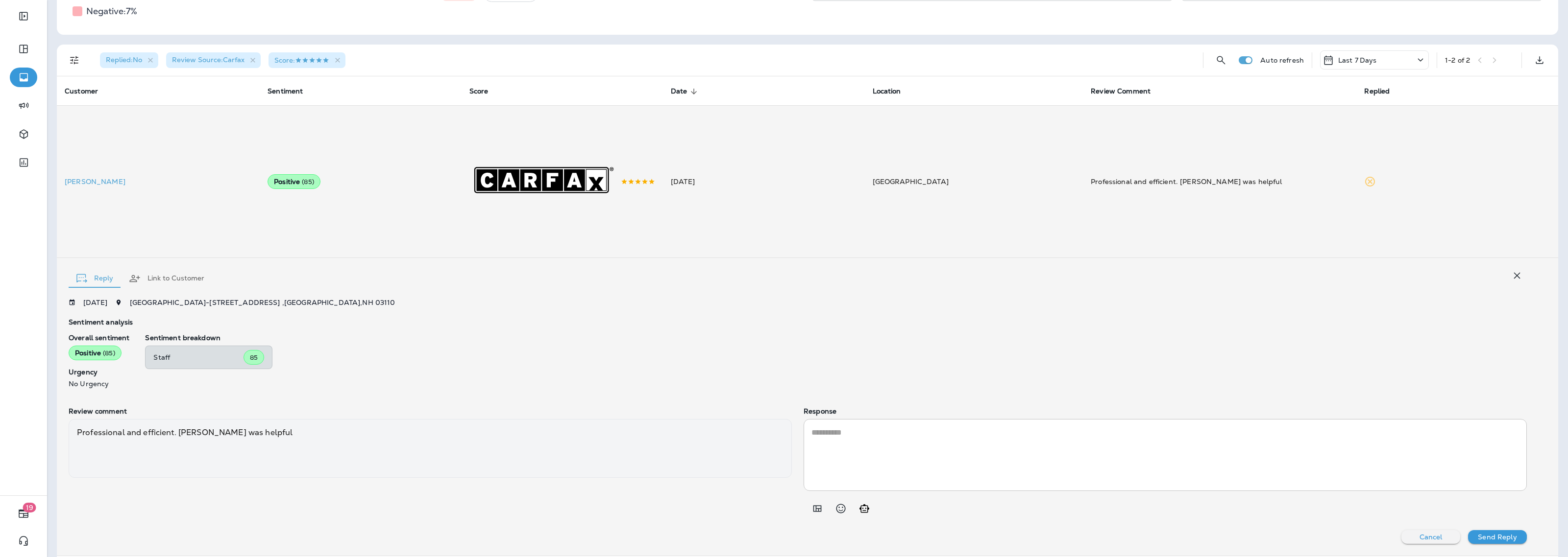
click at [811, 512] on icon "Add in a premade template" at bounding box center [817, 508] width 12 height 12
click at [890, 383] on button "POSITIVE - Positive Experience" at bounding box center [876, 386] width 131 height 23
type textarea "**********"
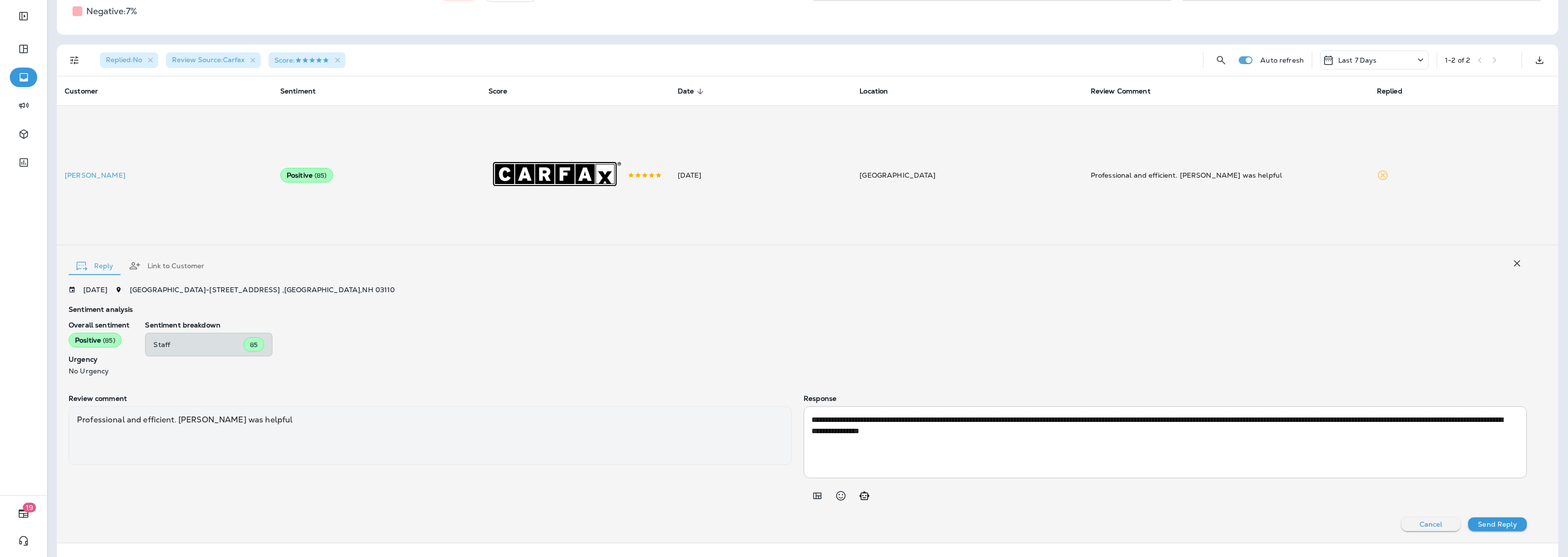
click at [1504, 528] on p "Send Reply" at bounding box center [1497, 524] width 39 height 8
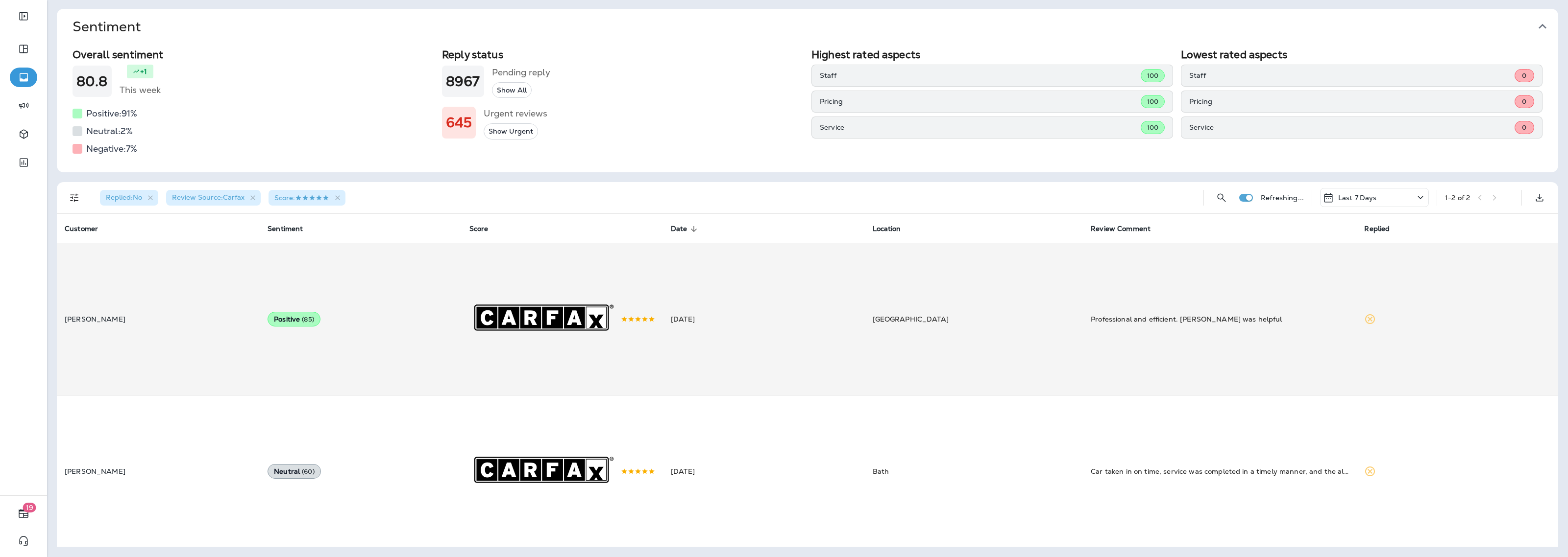
scroll to position [0, 0]
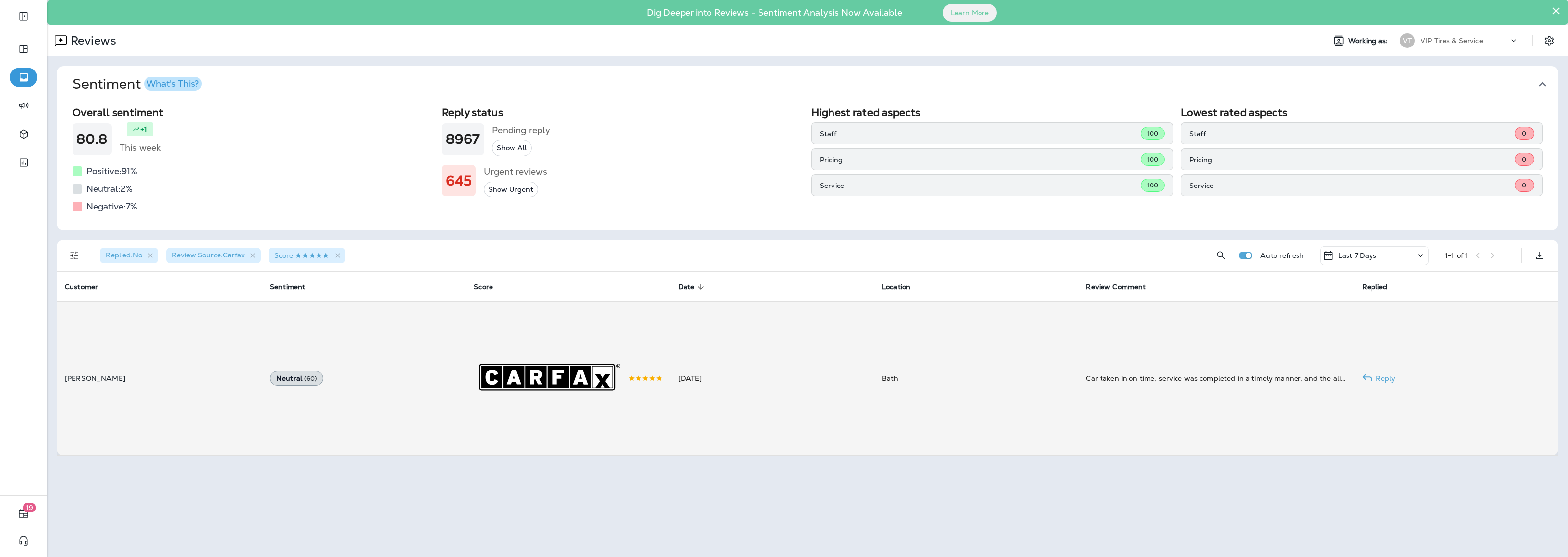
click at [1210, 392] on td "Car taken in on time, service was completed in a timely manner, and the alignme…" at bounding box center [1216, 378] width 276 height 154
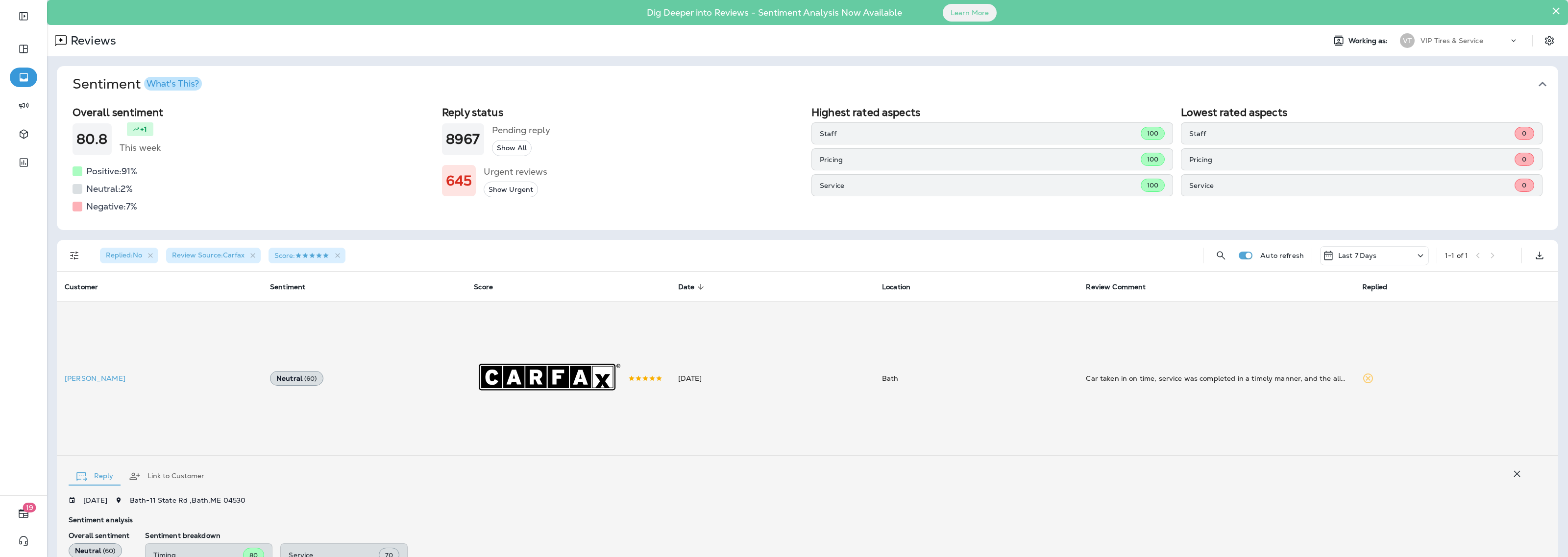
scroll to position [195, 0]
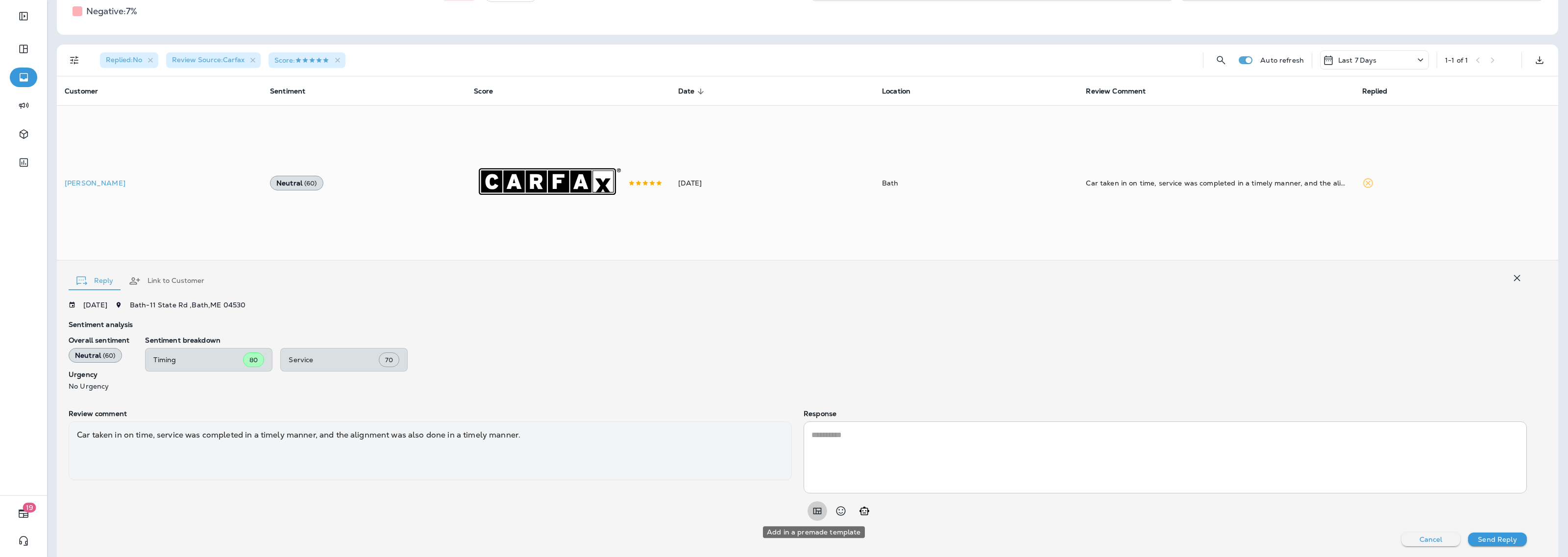
click at [813, 513] on icon "Add in a premade template" at bounding box center [817, 511] width 12 height 12
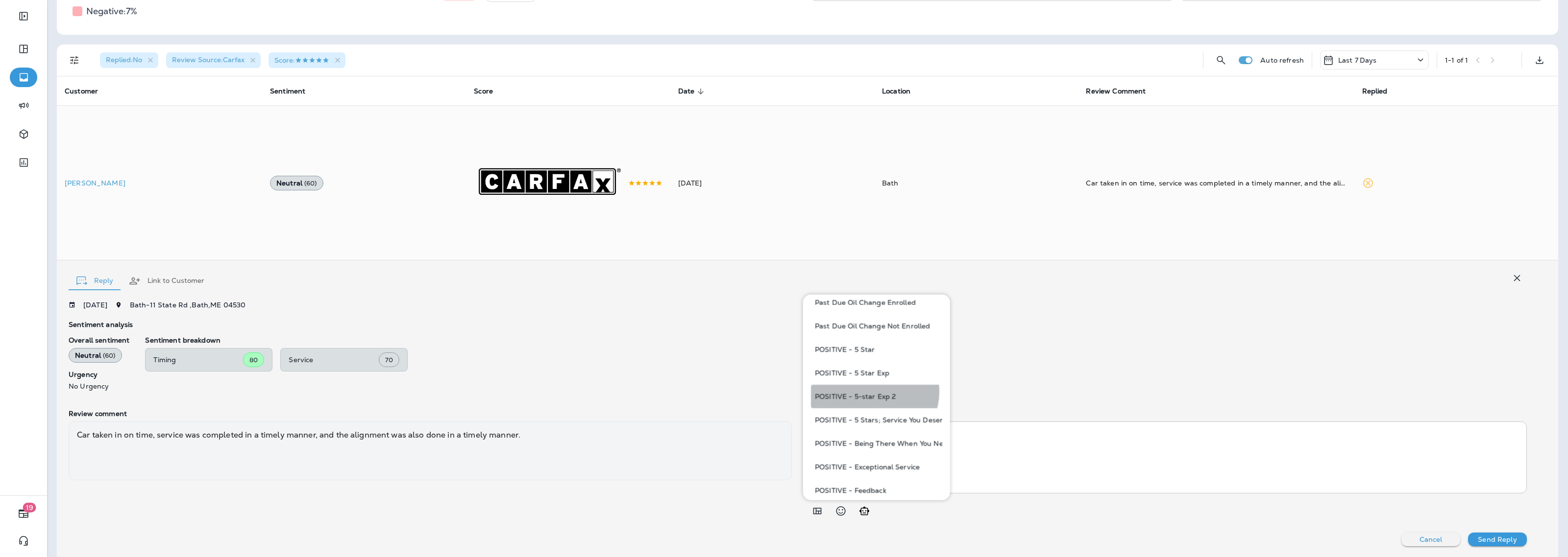
click at [873, 392] on button "POSITIVE - 5-star Exp 2" at bounding box center [876, 396] width 131 height 23
type textarea "**********"
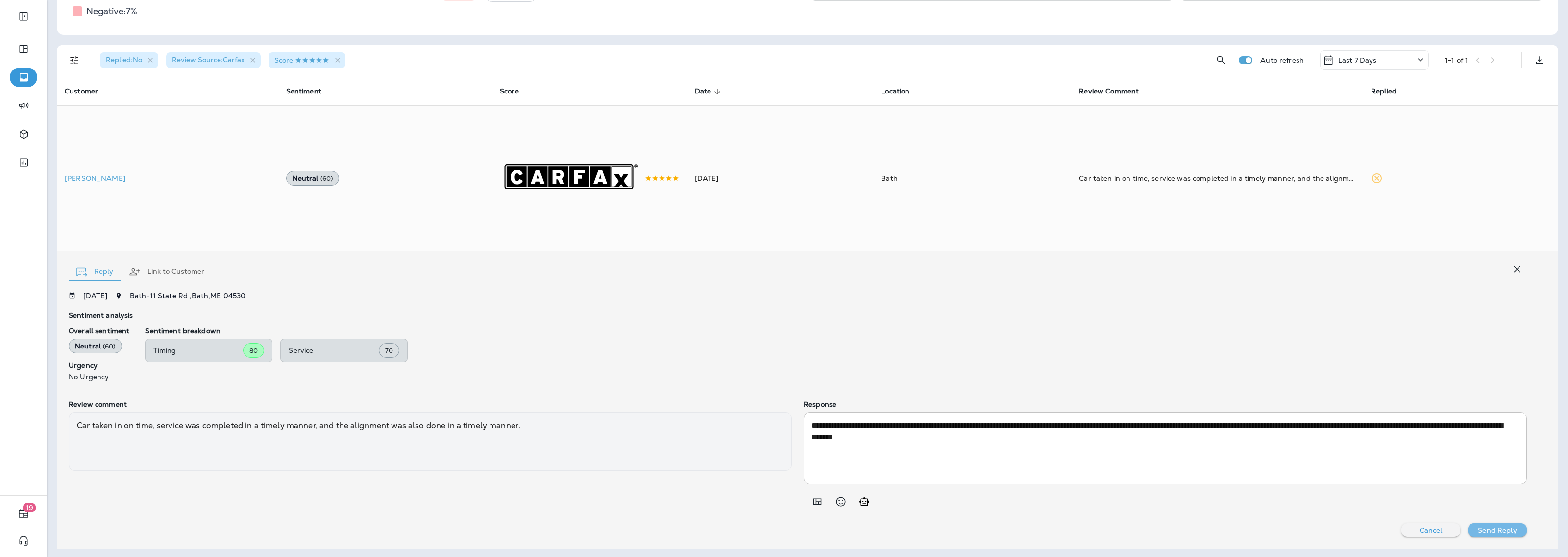
click at [1499, 534] on p "Send Reply" at bounding box center [1497, 530] width 39 height 8
